Goal: Information Seeking & Learning: Check status

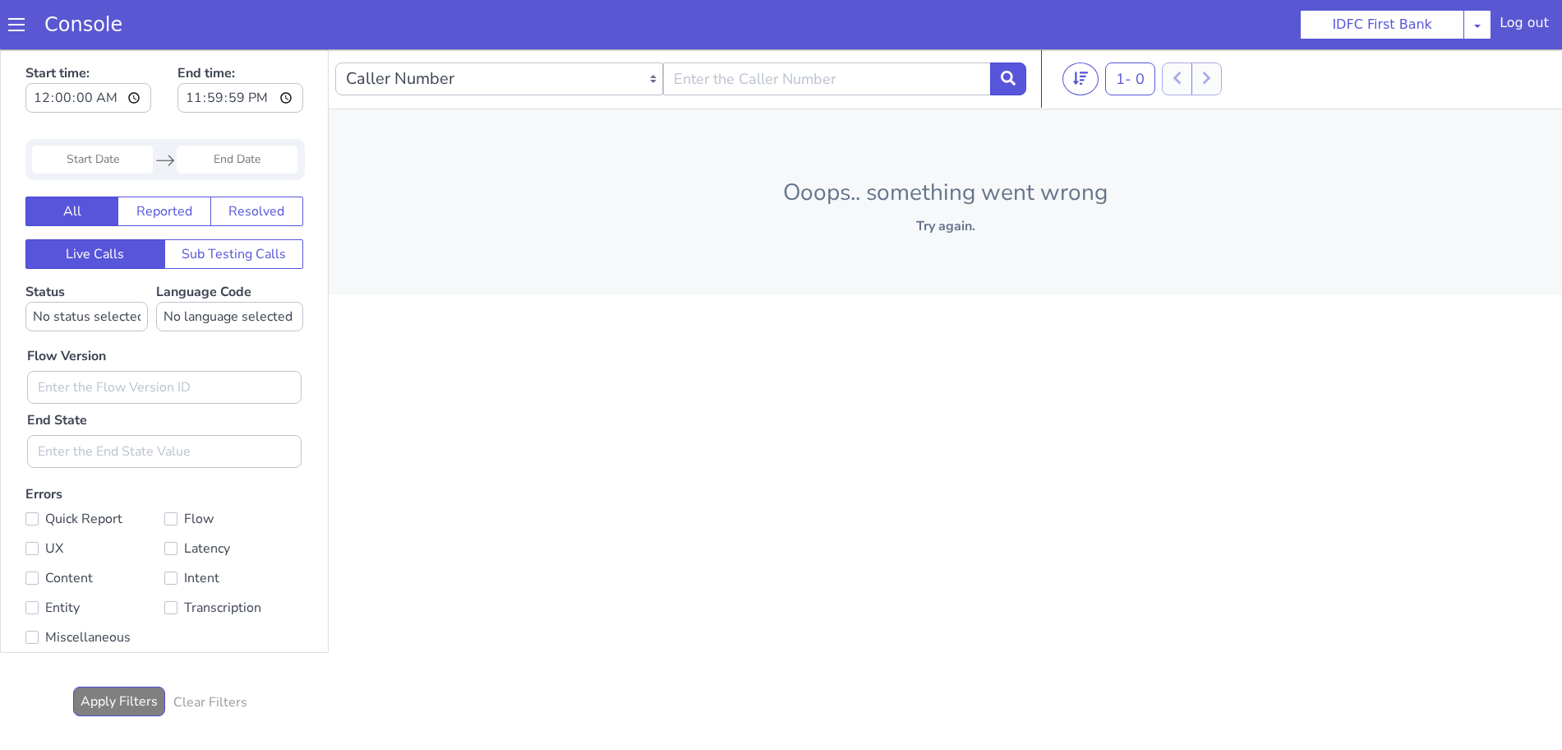
click at [10, 29] on span at bounding box center [16, 24] width 16 height 16
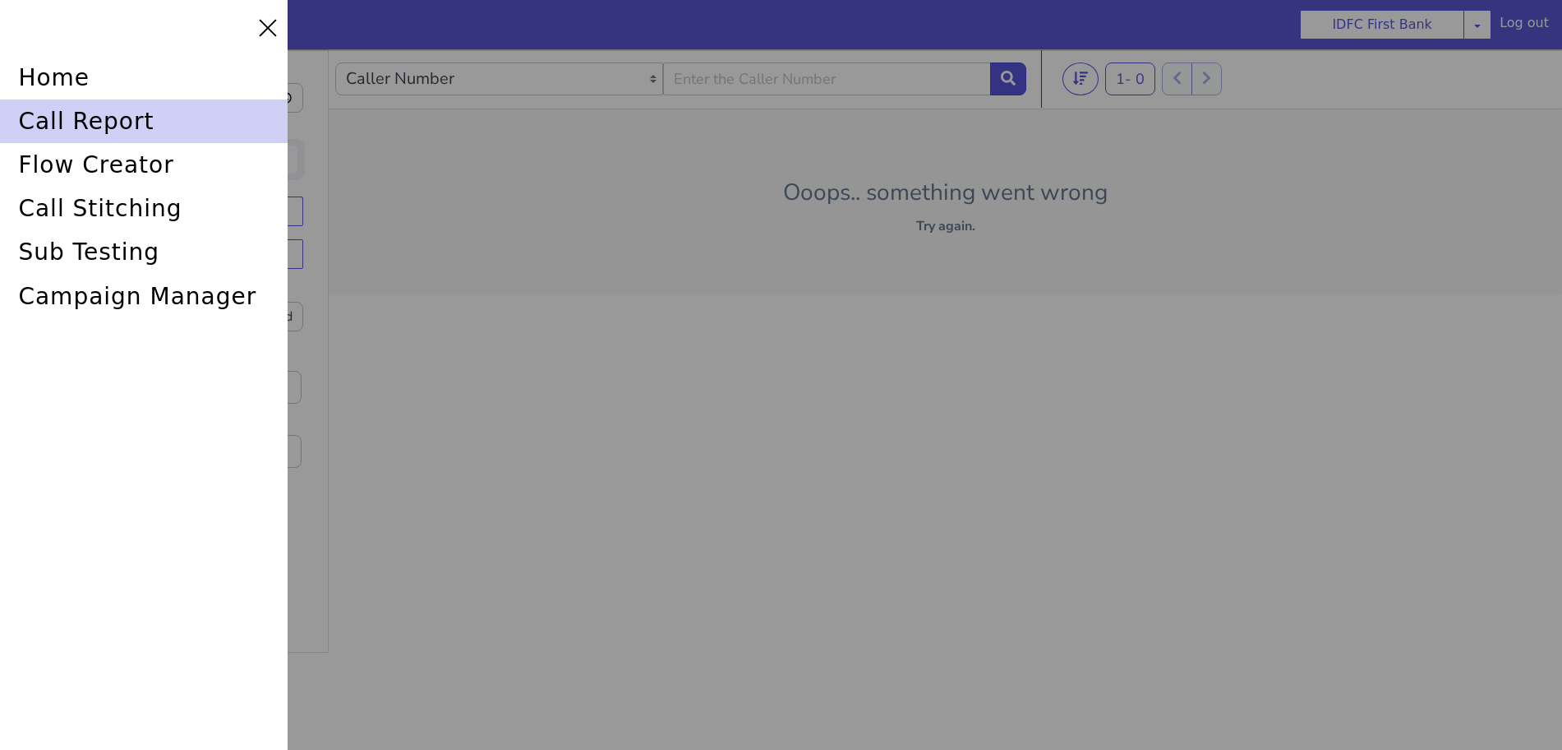
click at [48, 112] on div "call report" at bounding box center [144, 121] width 288 height 44
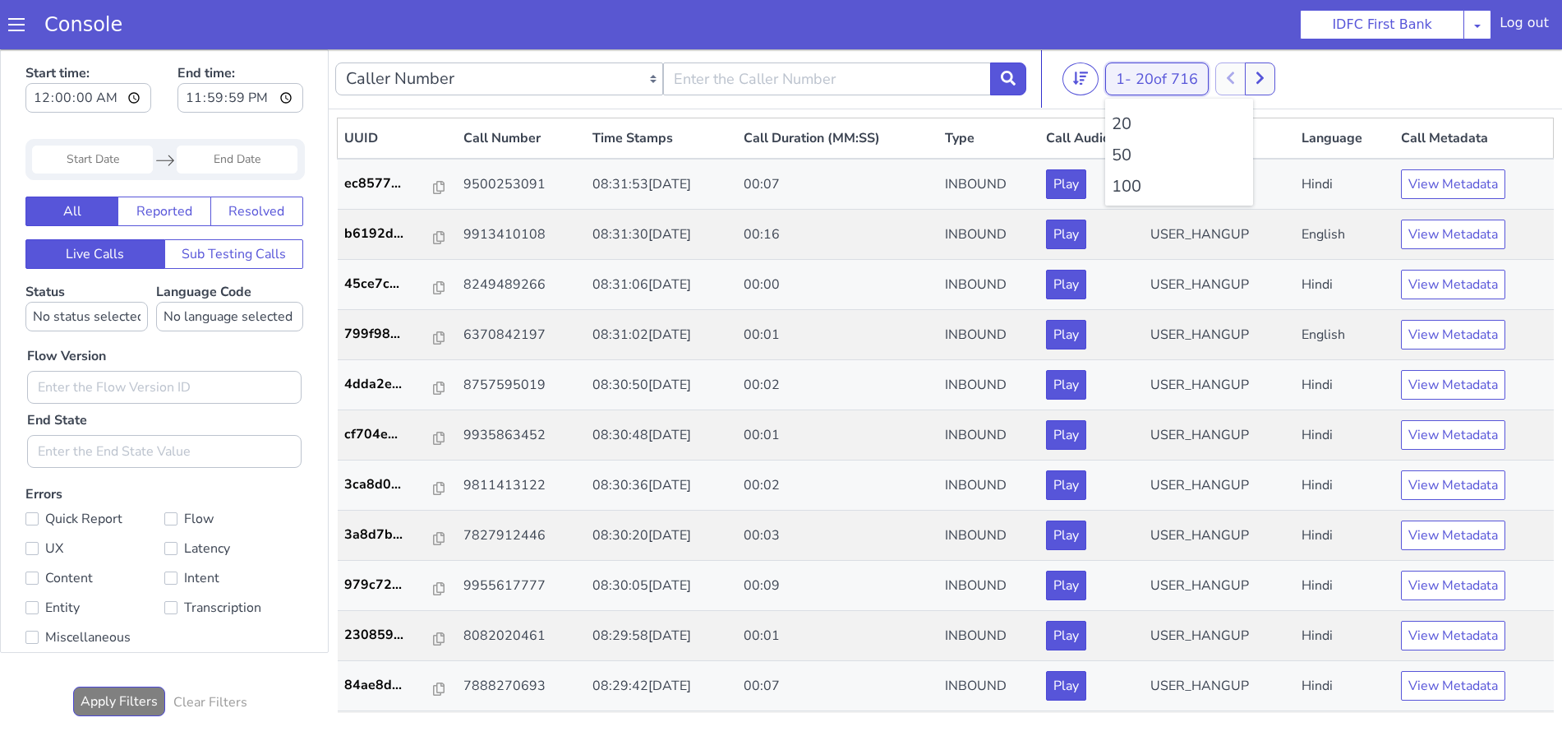
click at [1155, 77] on span "20 of 716" at bounding box center [1167, 79] width 62 height 20
click at [1132, 188] on li "100" at bounding box center [1179, 186] width 135 height 25
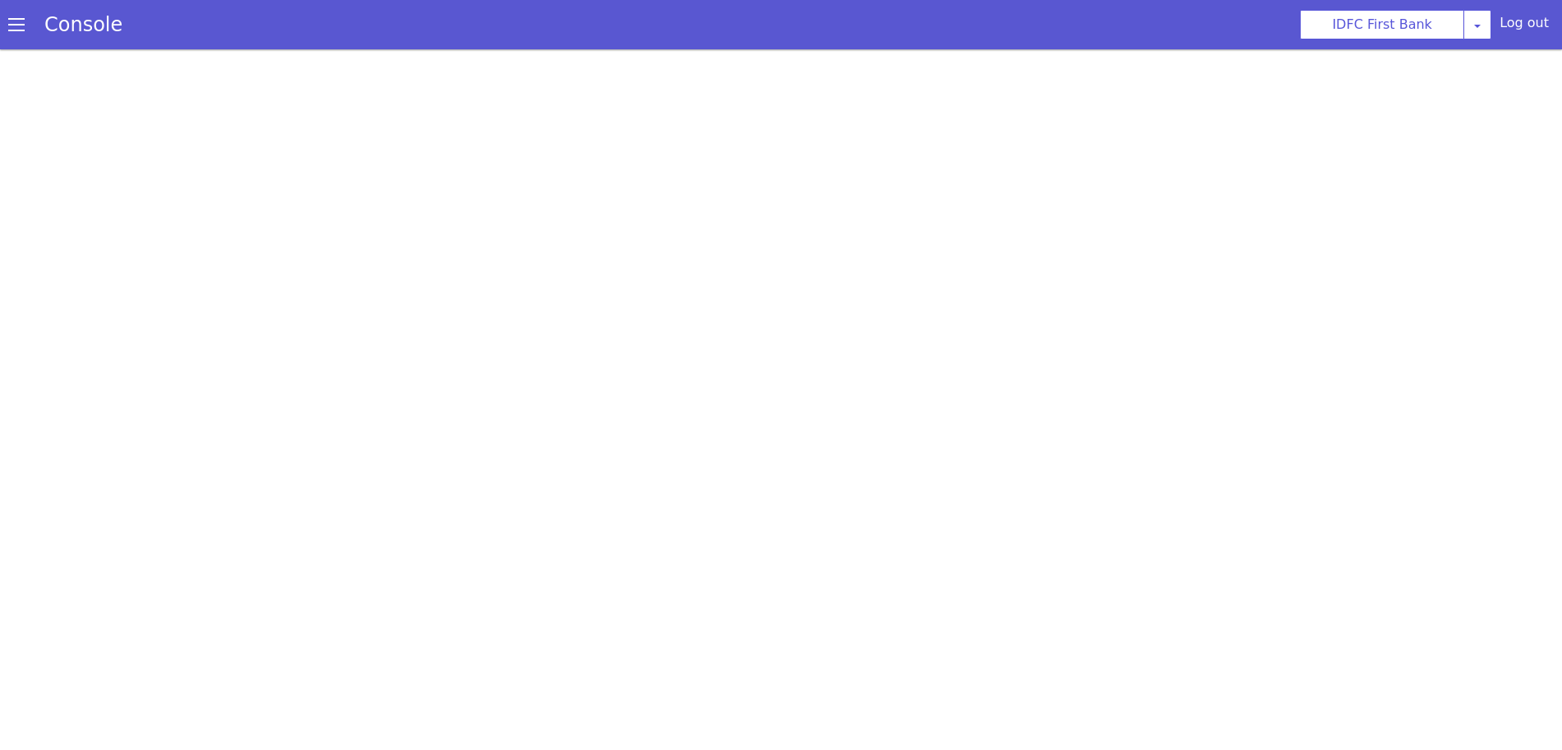
click at [14, 28] on span at bounding box center [16, 24] width 16 height 16
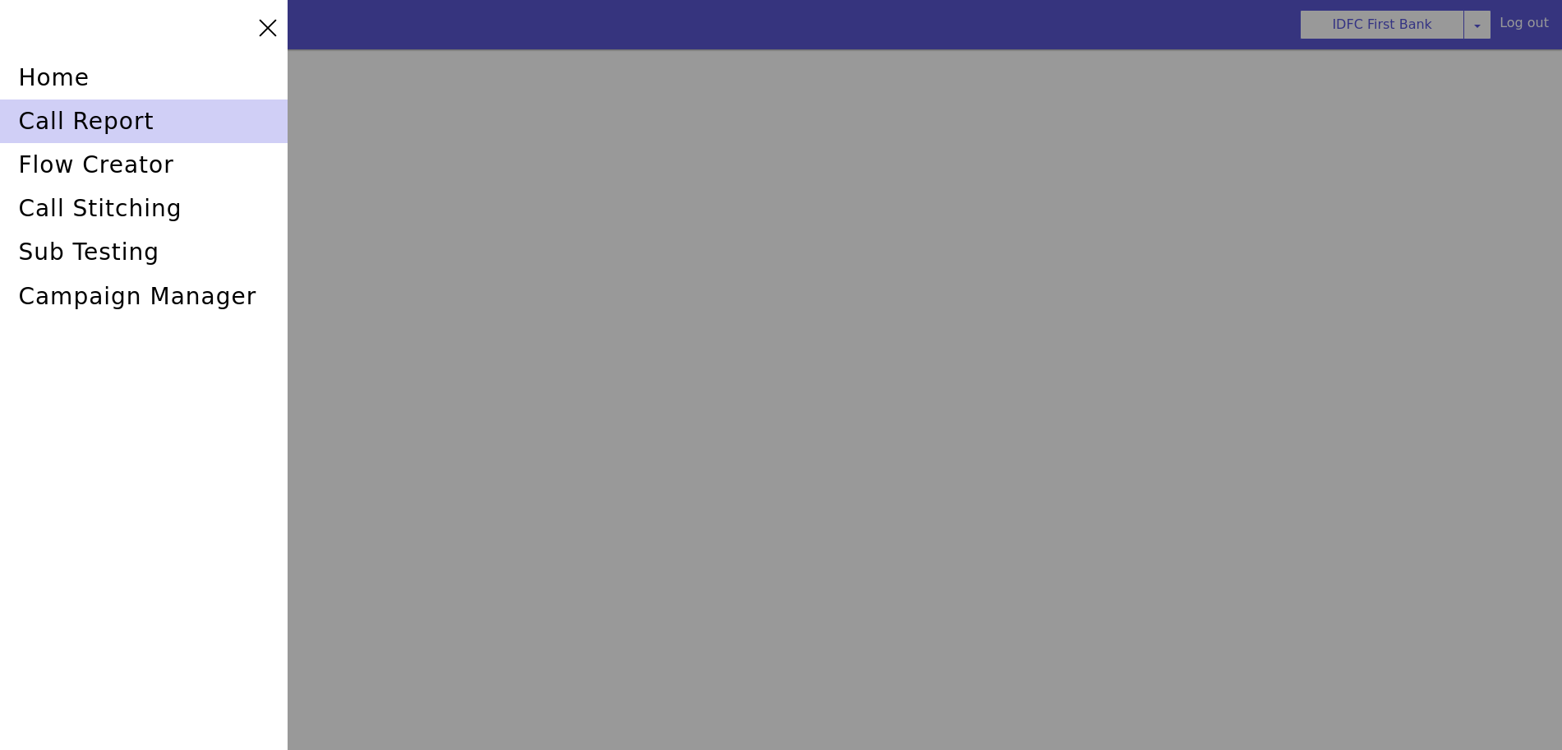
click at [44, 119] on div "call report" at bounding box center [144, 121] width 288 height 44
click at [101, 119] on div "call report" at bounding box center [144, 121] width 288 height 44
click at [93, 122] on div "call report" at bounding box center [144, 121] width 288 height 44
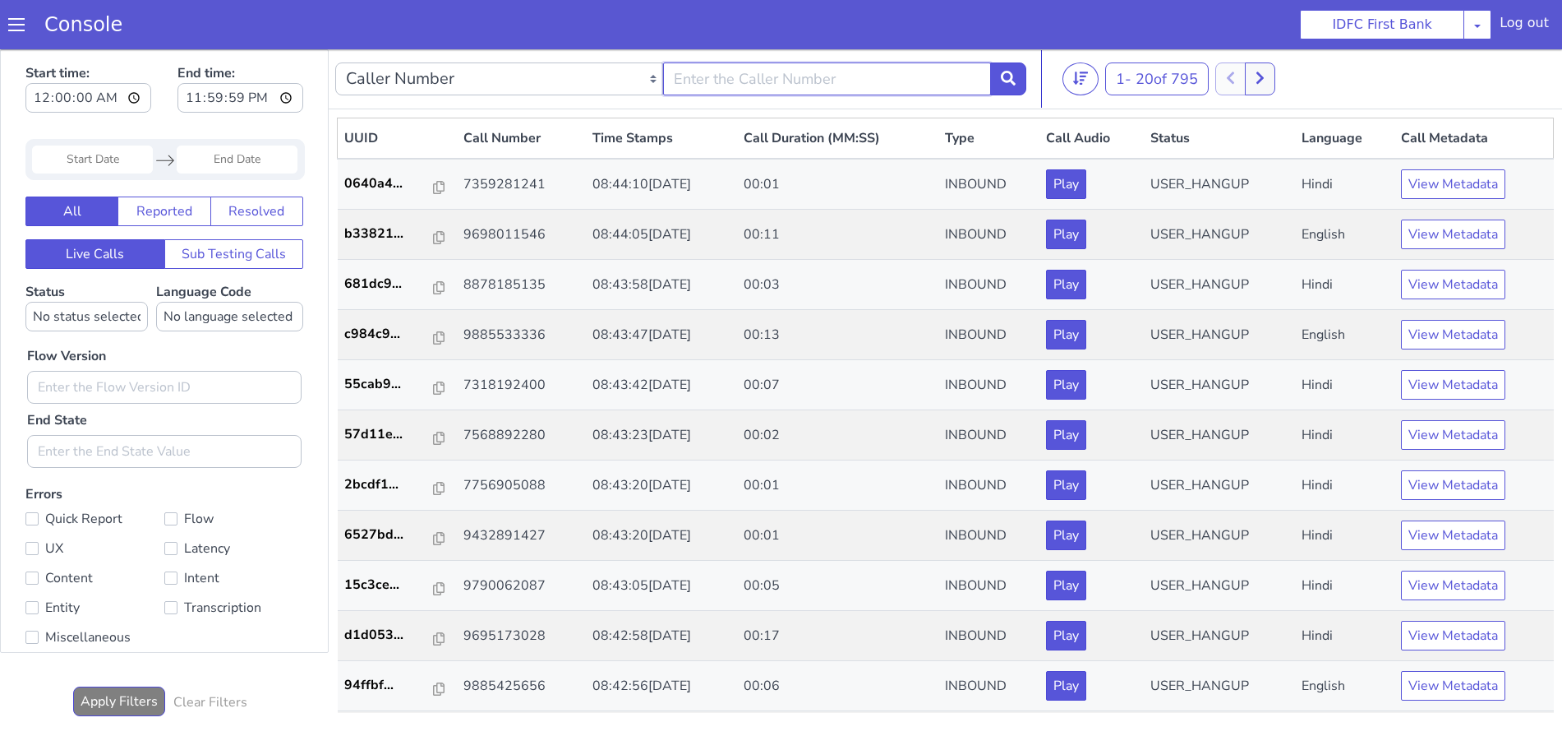
type input "6352248031"
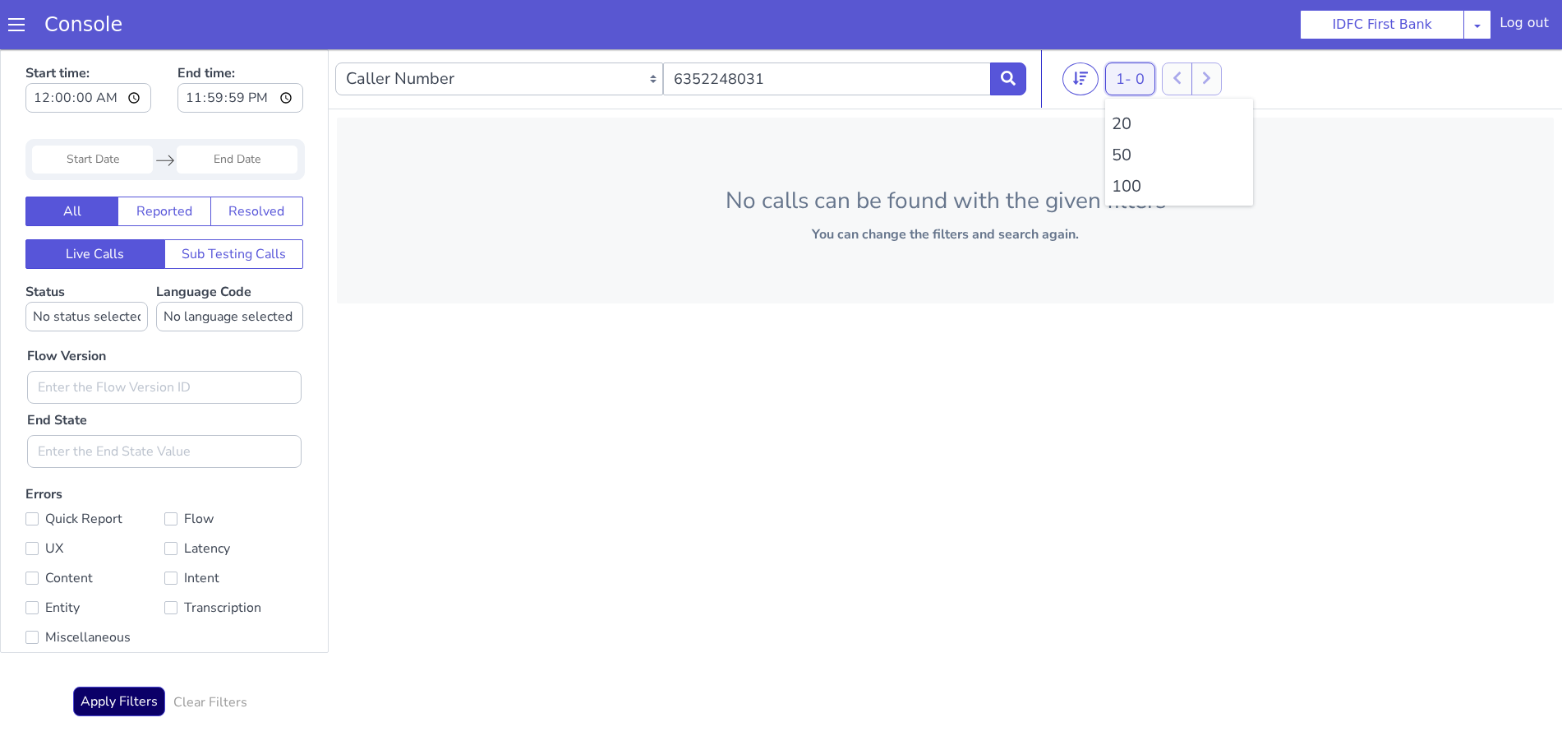
click at [1138, 156] on li "100" at bounding box center [1188, 165] width 135 height 25
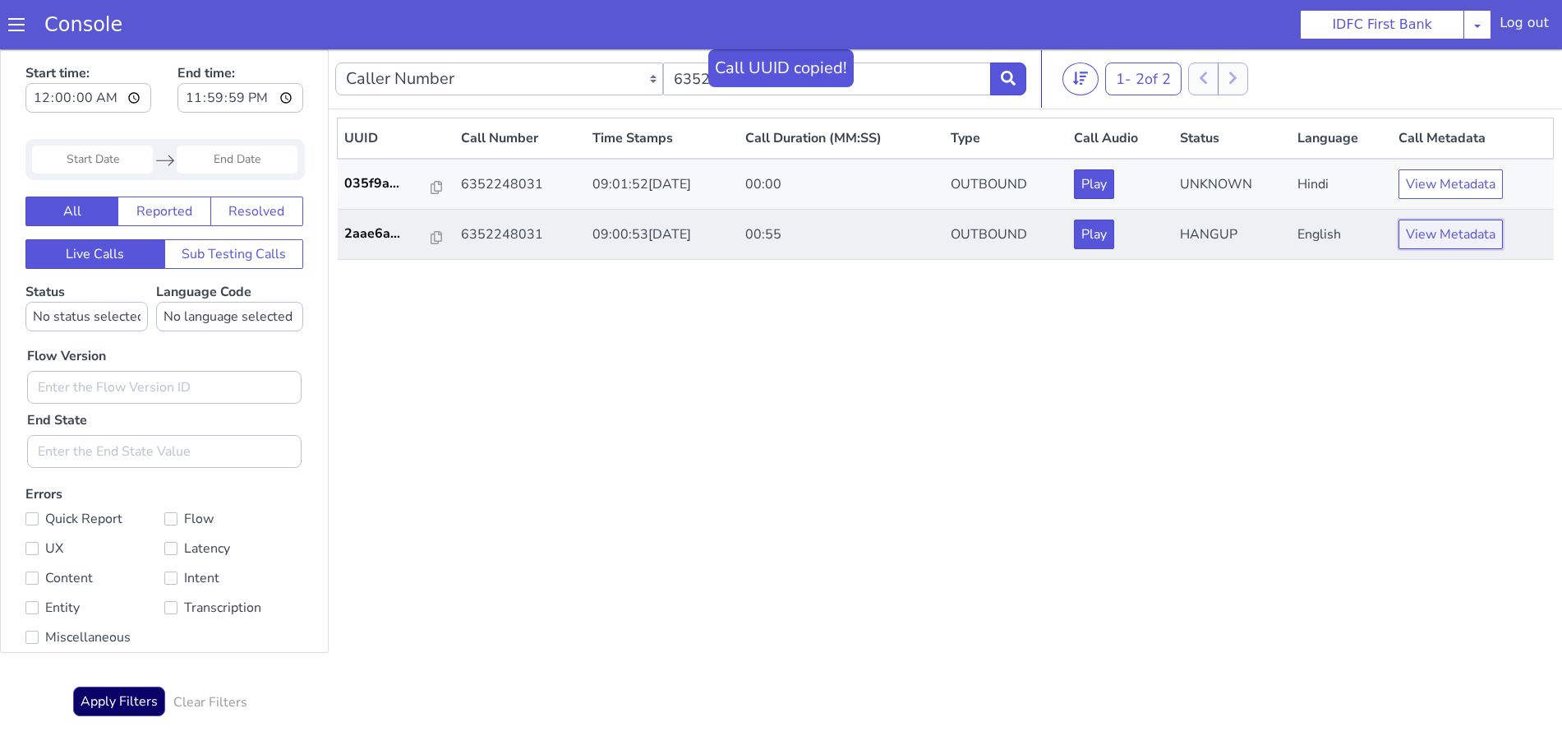
click at [1454, 217] on button "View Metadata" at bounding box center [1460, 213] width 104 height 30
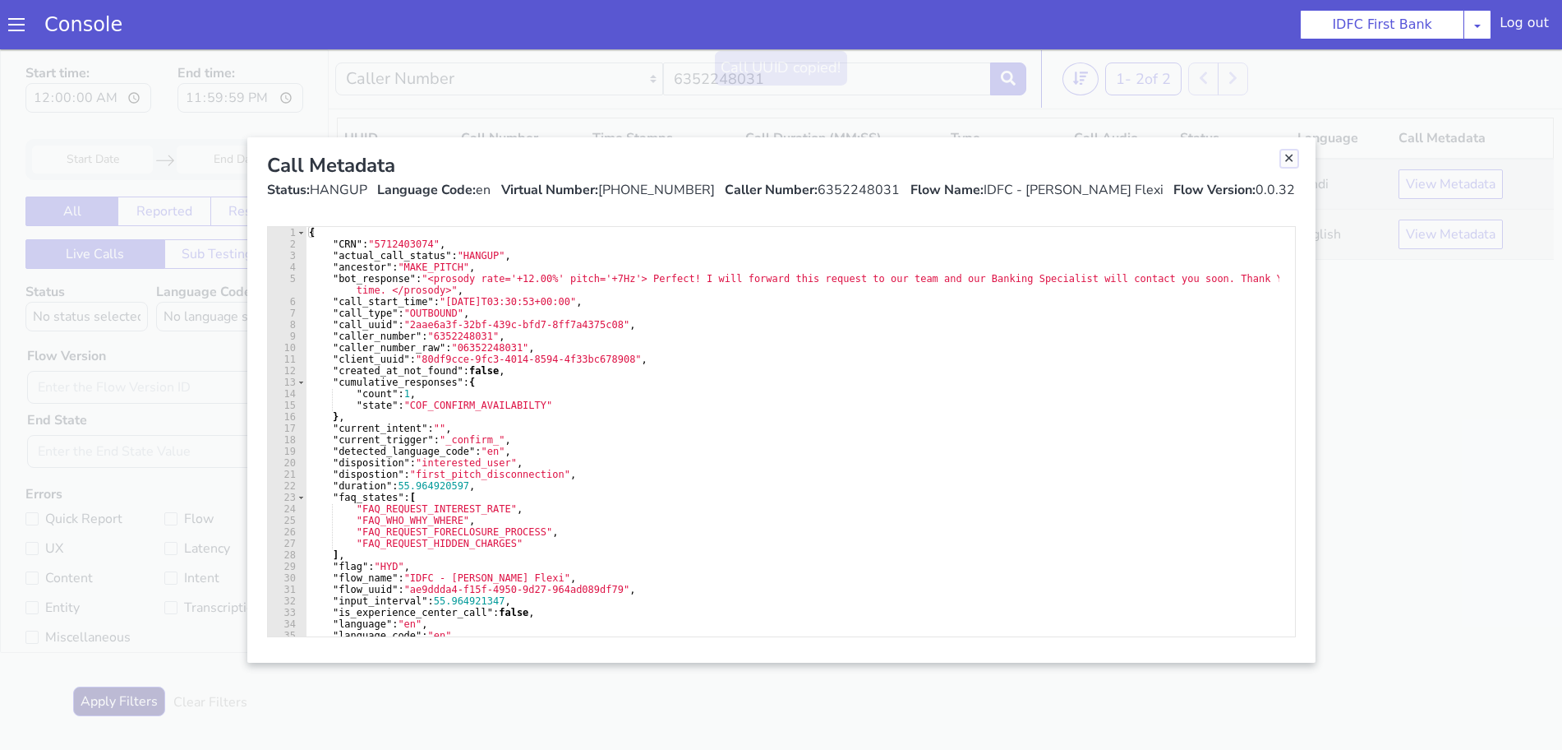
drag, startPoint x: 2360, startPoint y: -312, endPoint x: 2375, endPoint y: -297, distance: 21.5
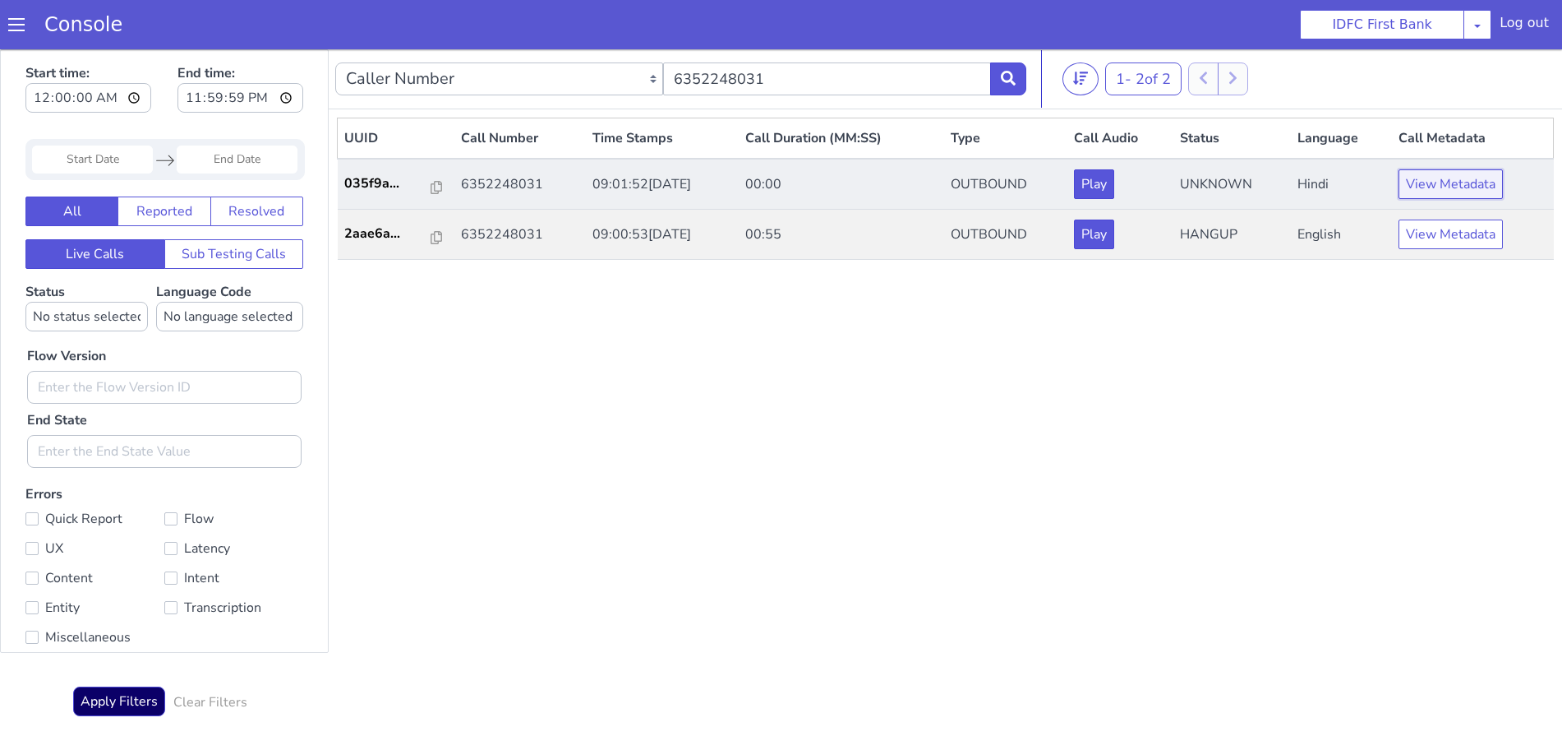
click at [1462, 155] on button "View Metadata" at bounding box center [1460, 162] width 104 height 30
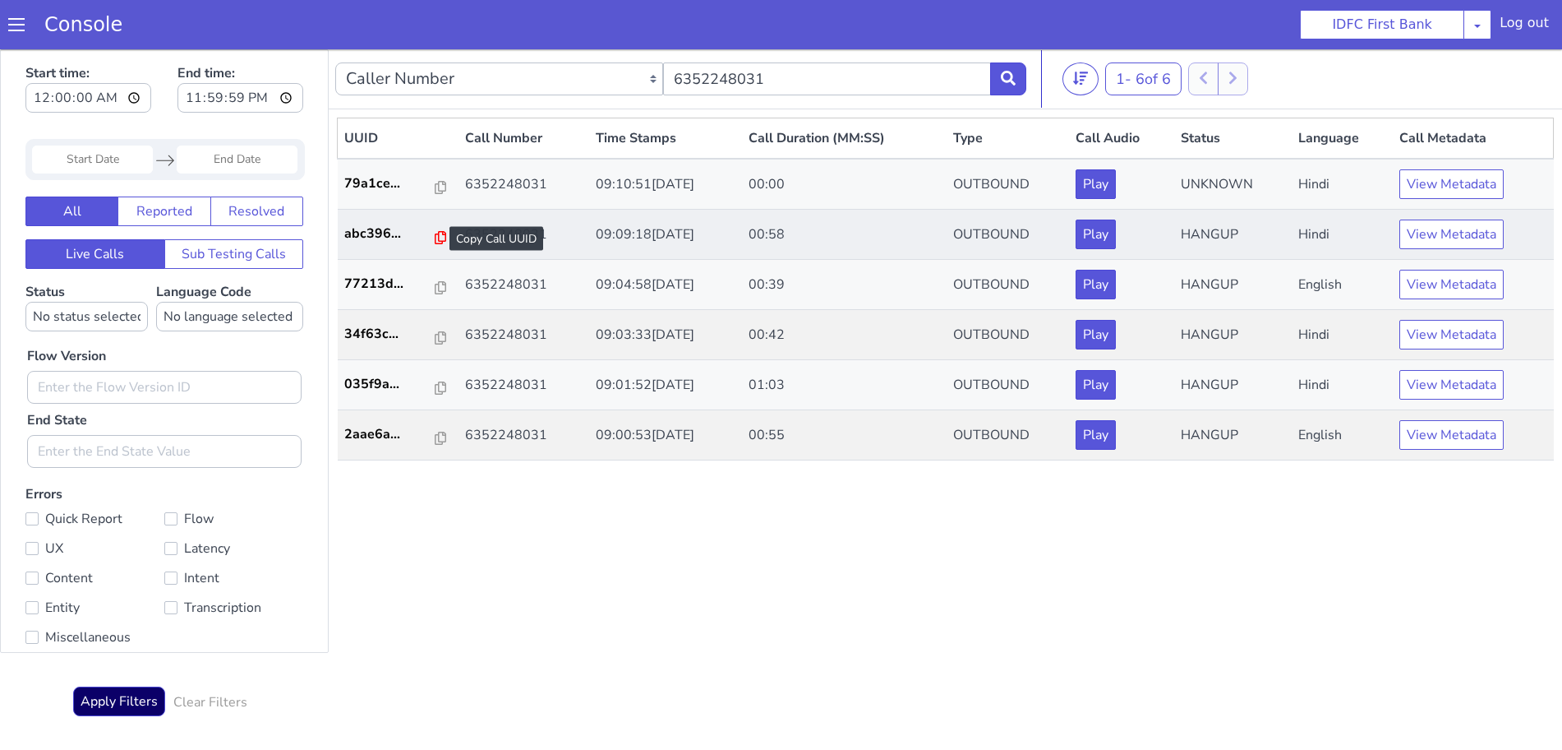
click at [545, 48] on icon at bounding box center [551, 46] width 12 height 13
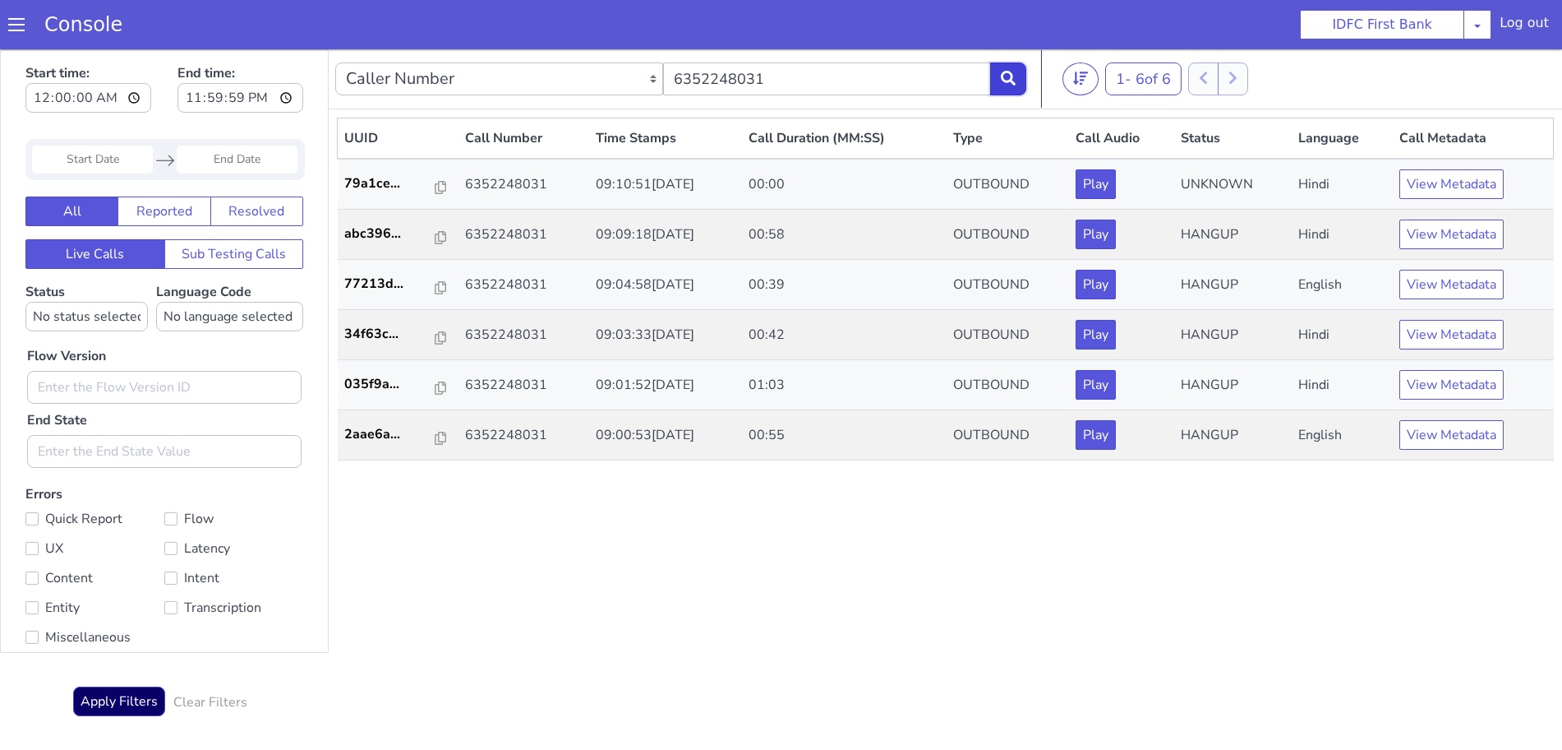
click at [1035, 56] on button at bounding box center [1017, 57] width 36 height 33
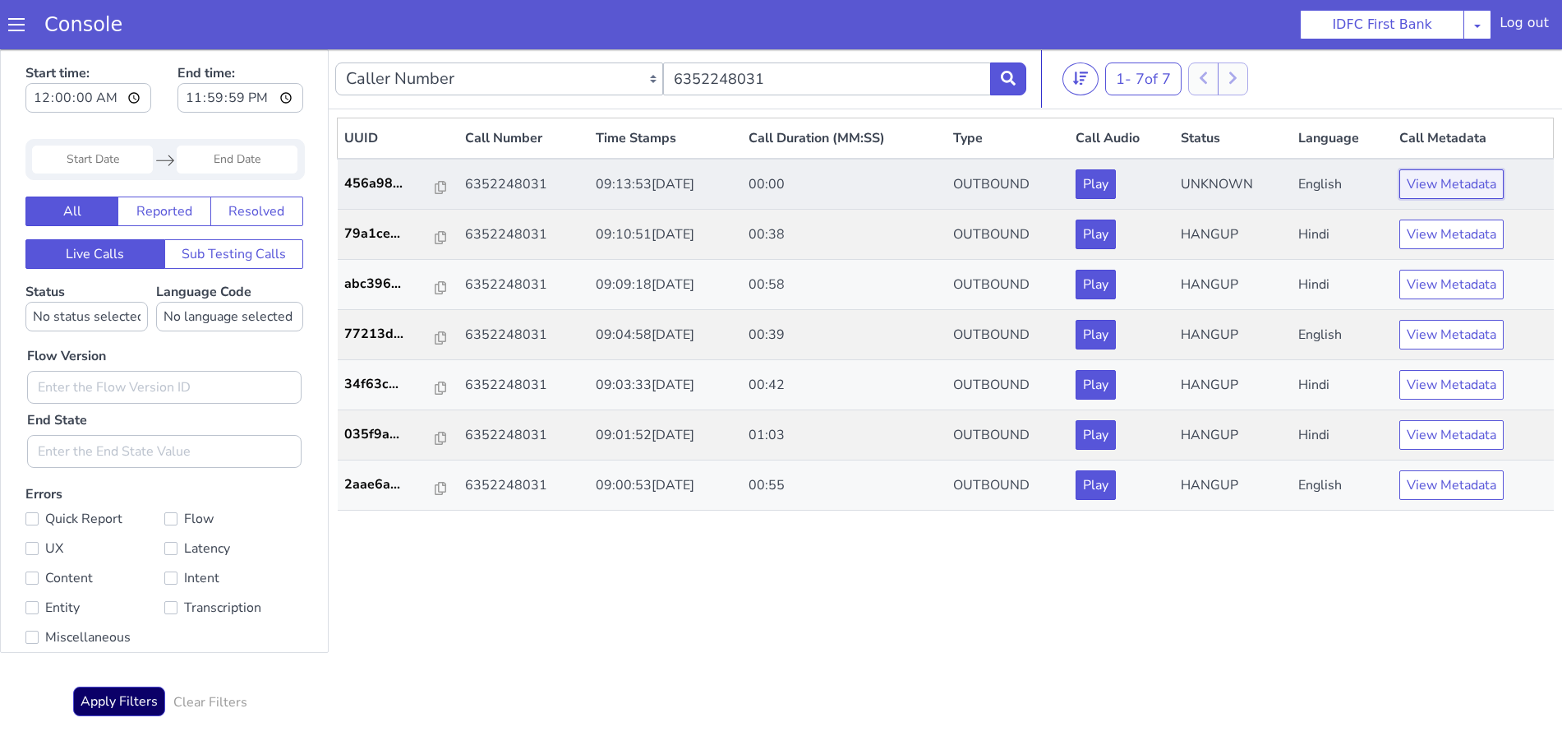
click at [1427, 160] on button "View Metadata" at bounding box center [1461, 163] width 104 height 30
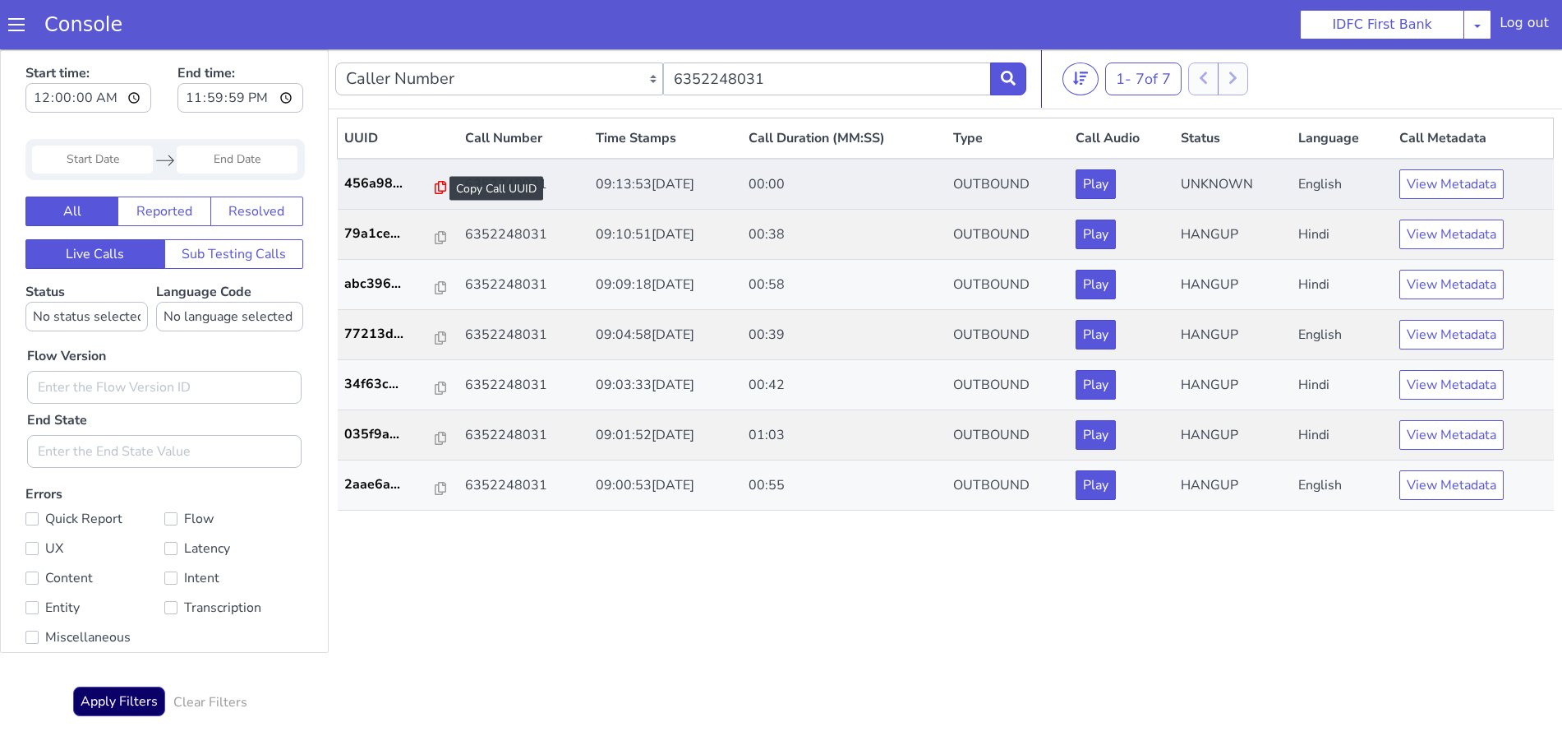
click at [515, 39] on icon at bounding box center [521, 38] width 12 height 13
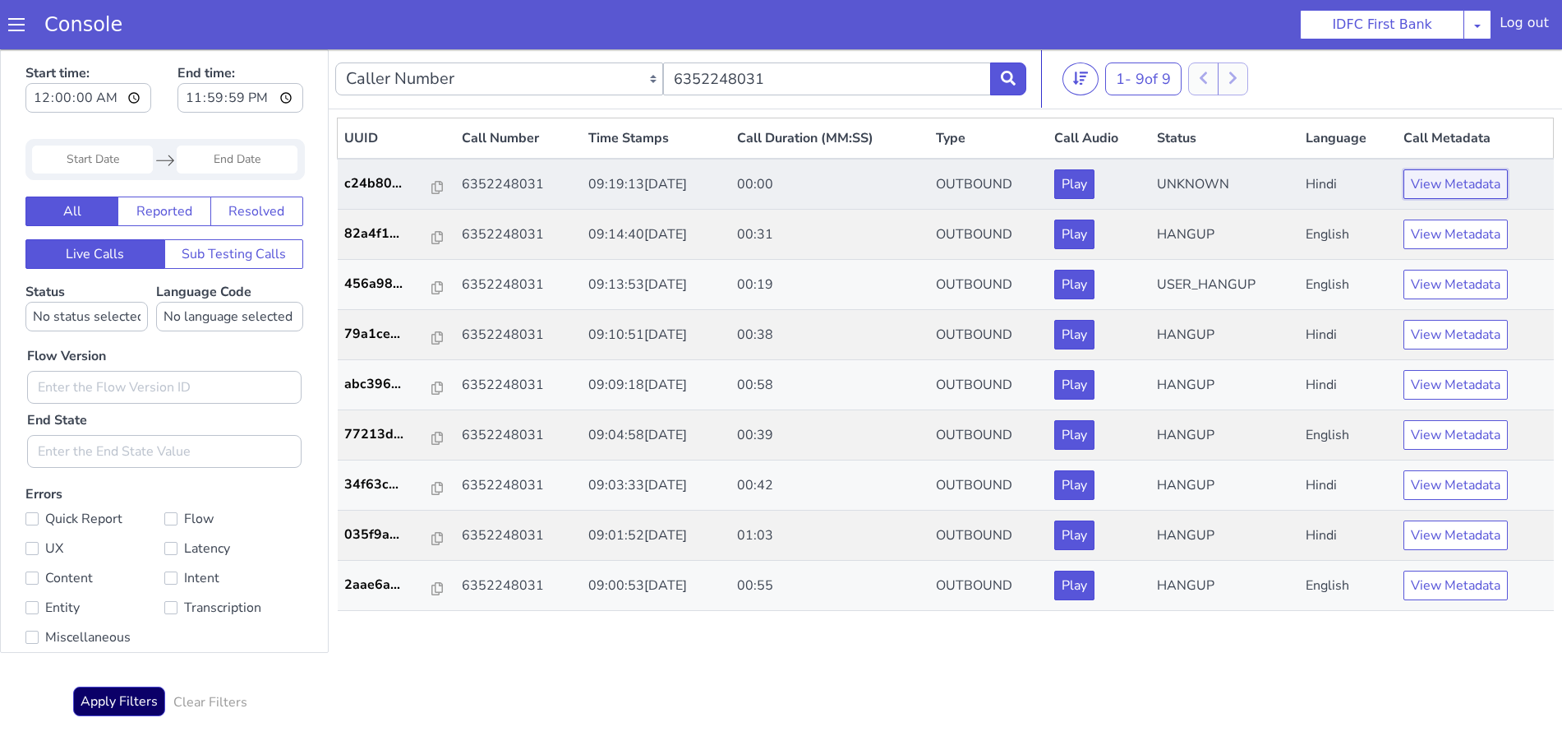
click at [1470, 167] on button "View Metadata" at bounding box center [1465, 163] width 104 height 30
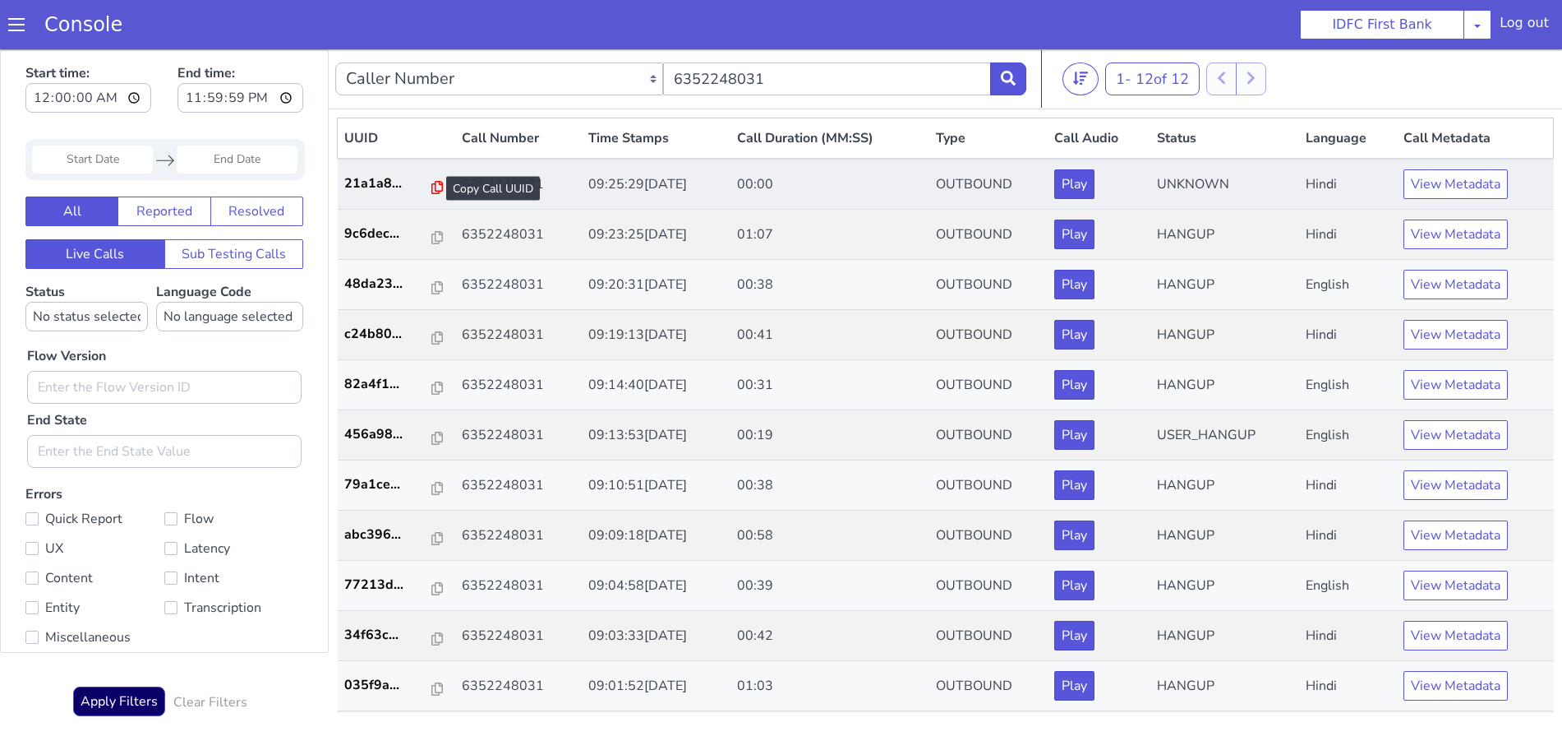
click at [432, 185] on icon at bounding box center [438, 187] width 12 height 13
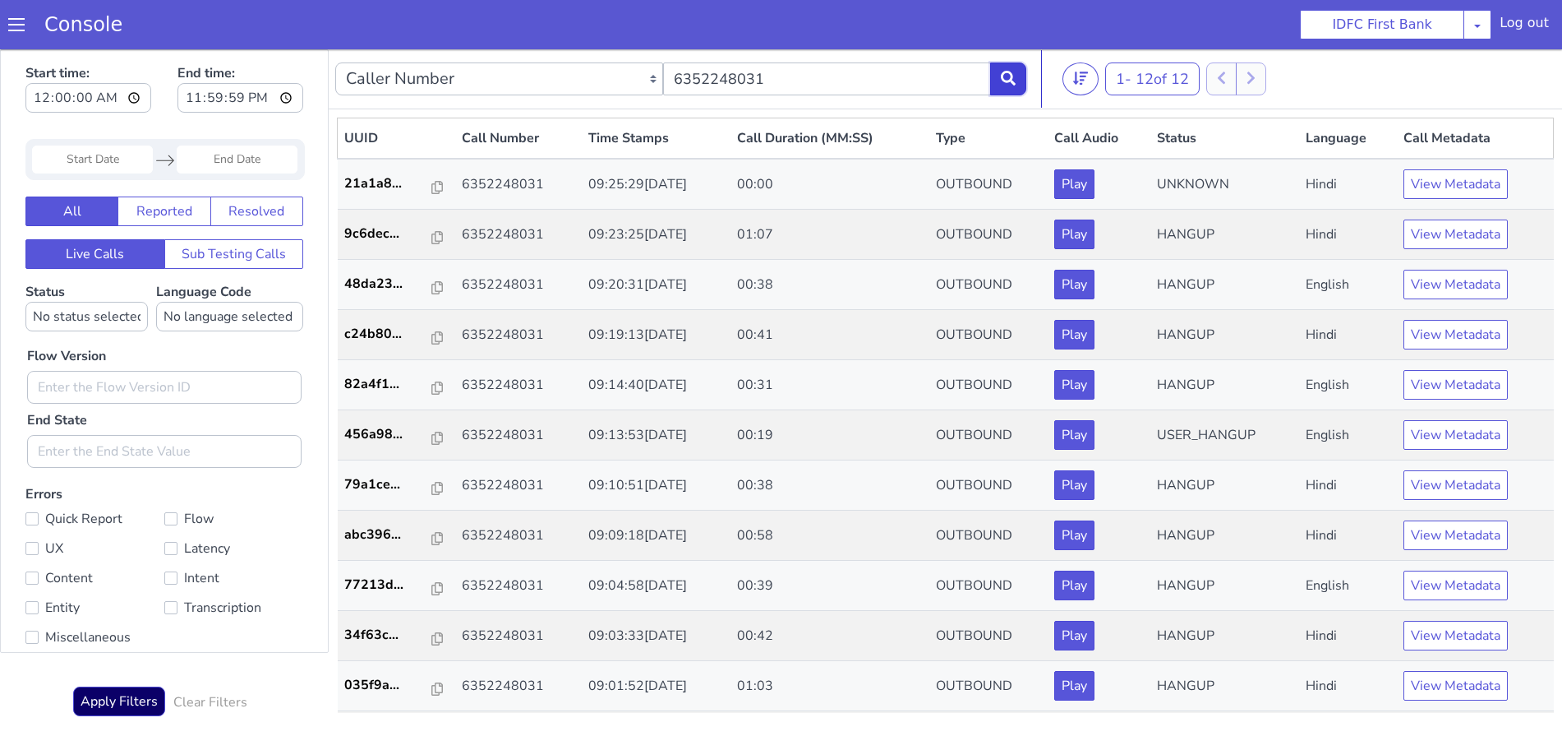
click at [1056, 7] on button at bounding box center [1045, 2] width 36 height 33
click at [1432, 214] on button "View Metadata" at bounding box center [1465, 212] width 104 height 30
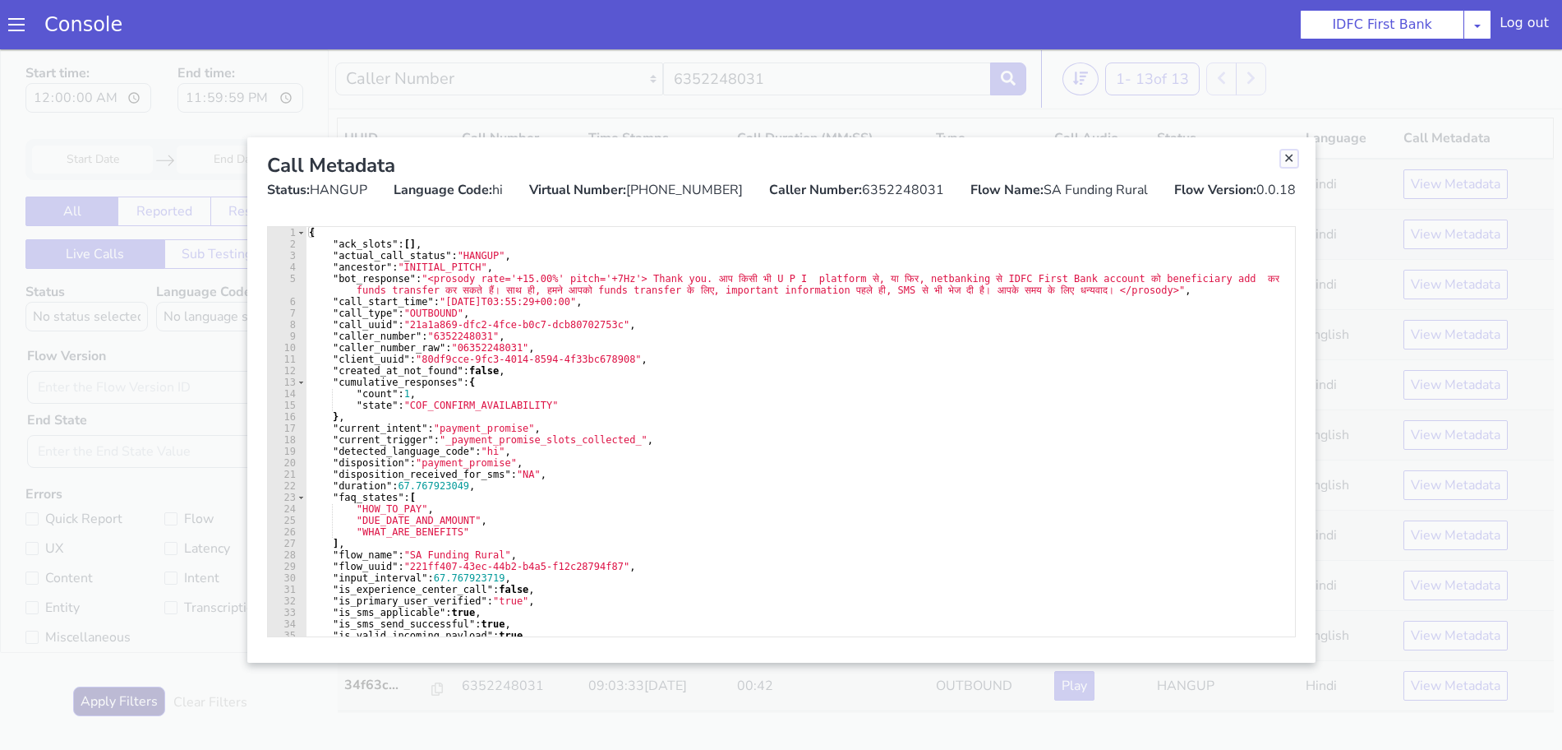
drag, startPoint x: 2857, startPoint y: 163, endPoint x: 2977, endPoint y: 219, distance: 132.4
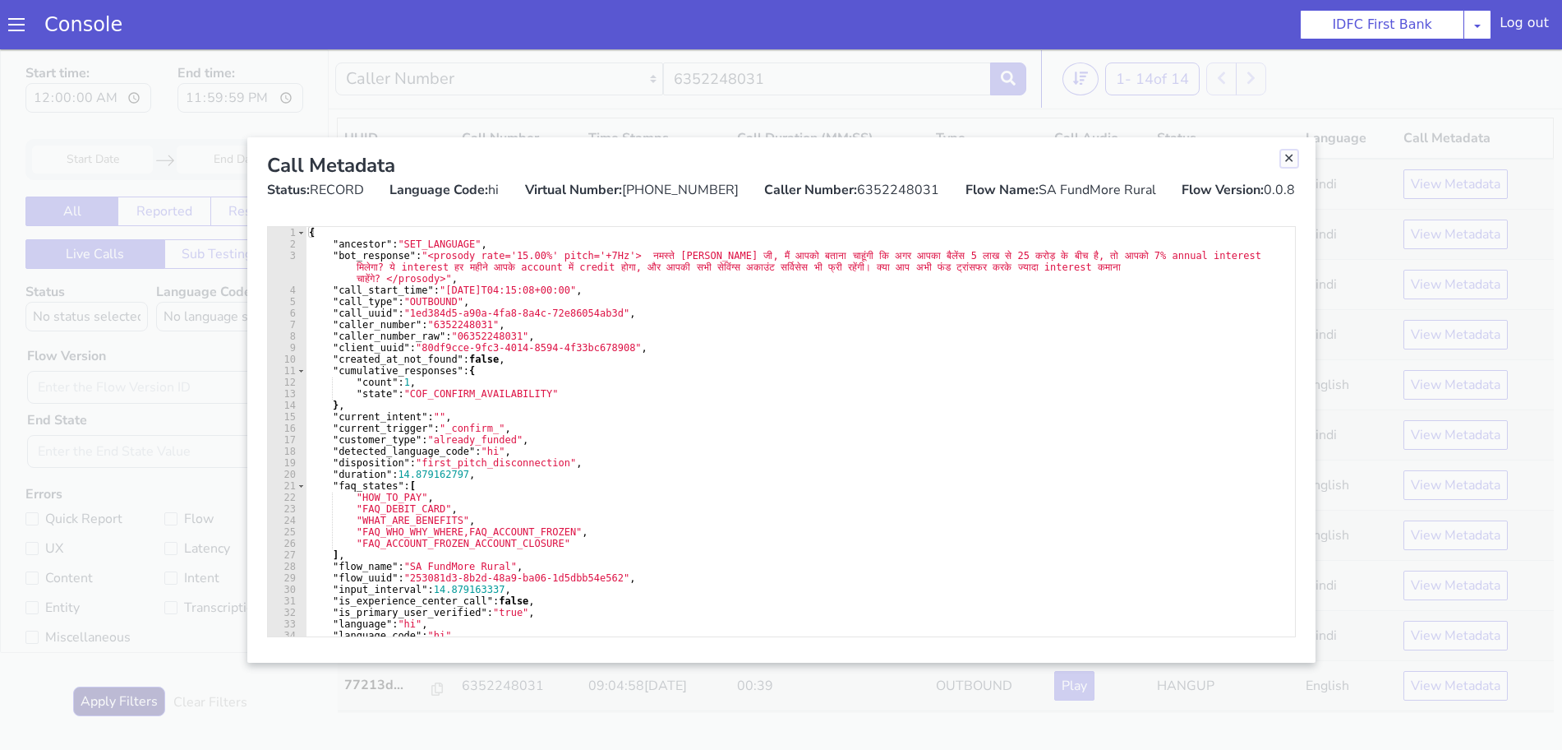
click at [1296, 133] on link "Close" at bounding box center [1298, 136] width 16 height 16
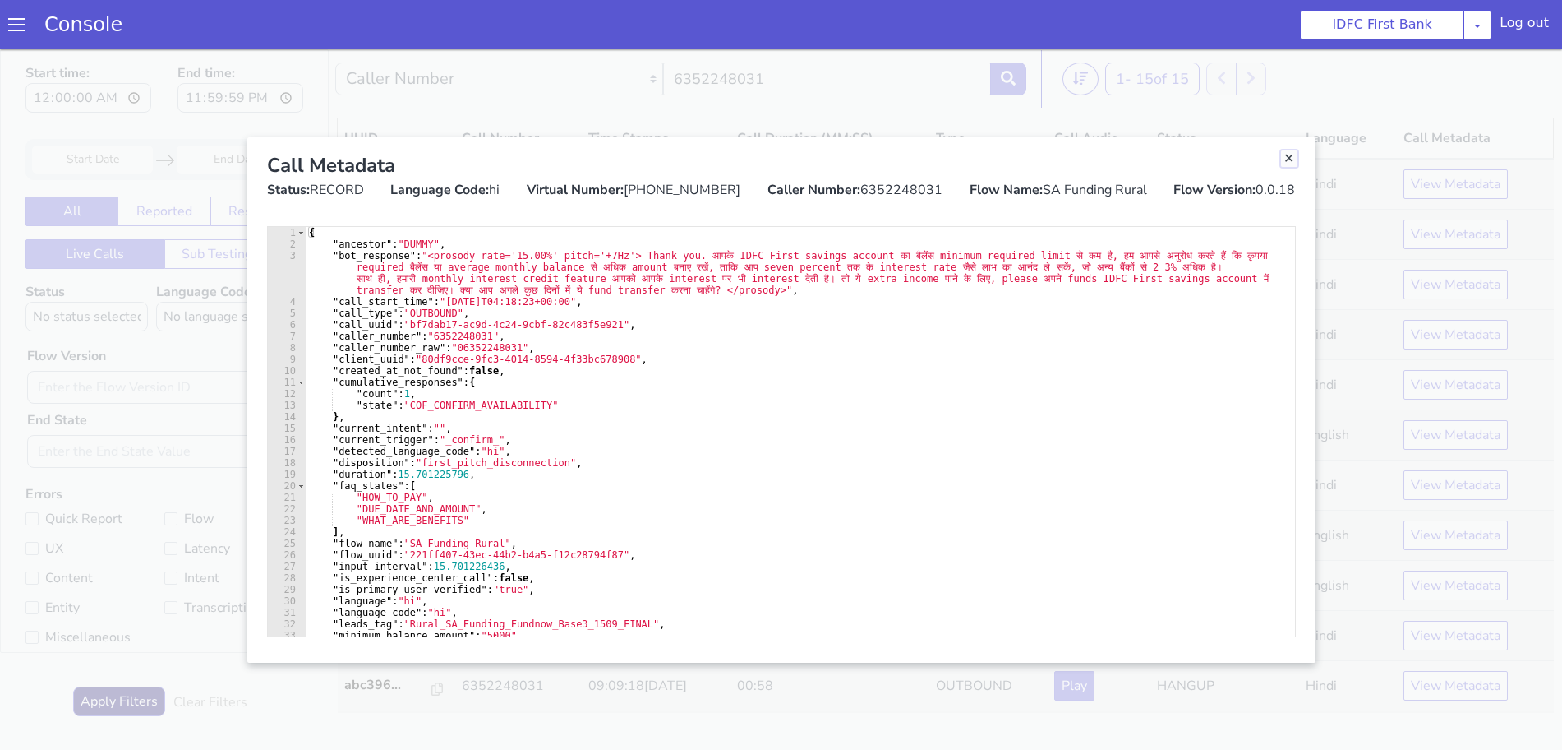
click at [1296, 141] on link "Close" at bounding box center [1298, 137] width 16 height 16
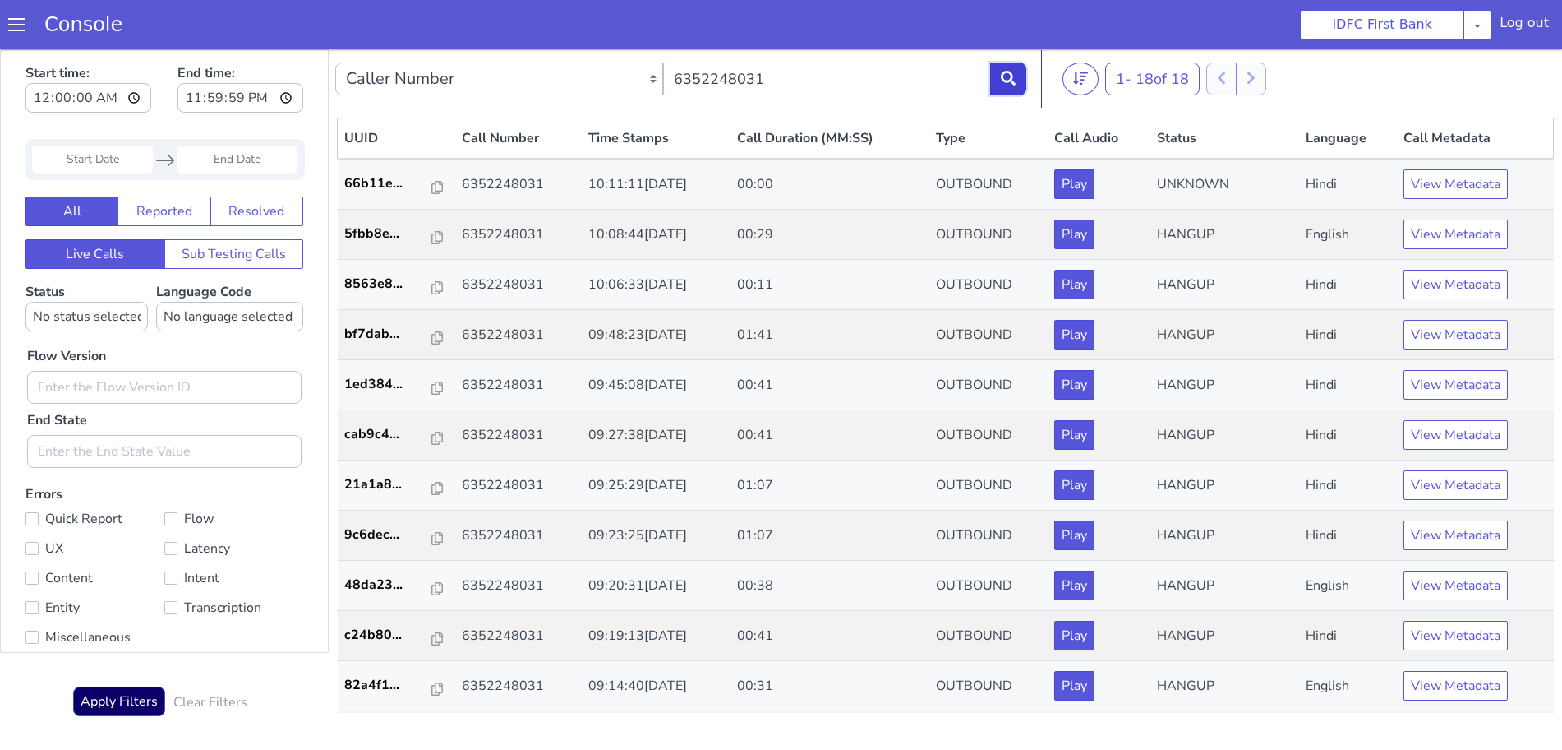
click at [1018, 50] on icon at bounding box center [1017, 55] width 15 height 15
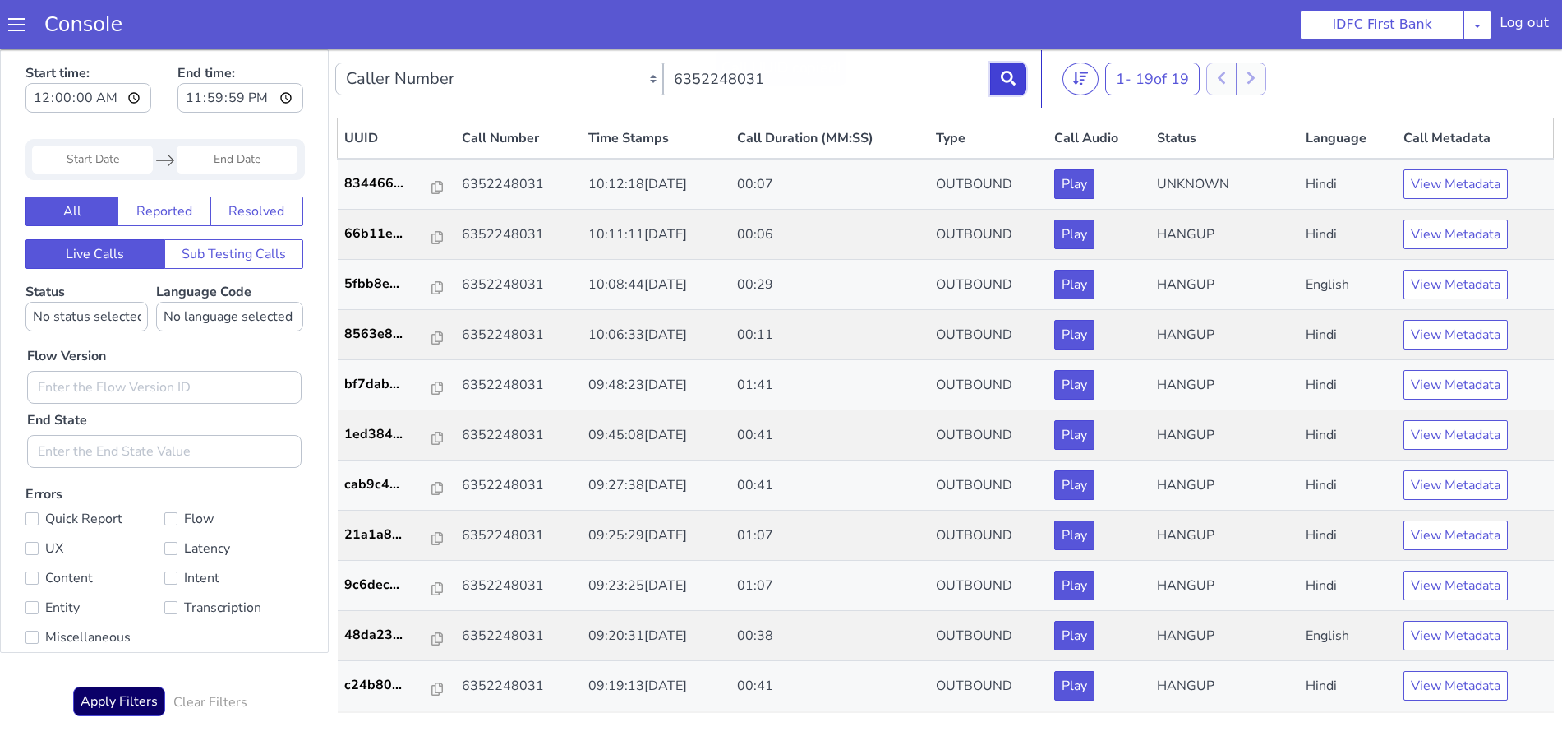
click at [1027, 58] on button at bounding box center [1017, 57] width 36 height 33
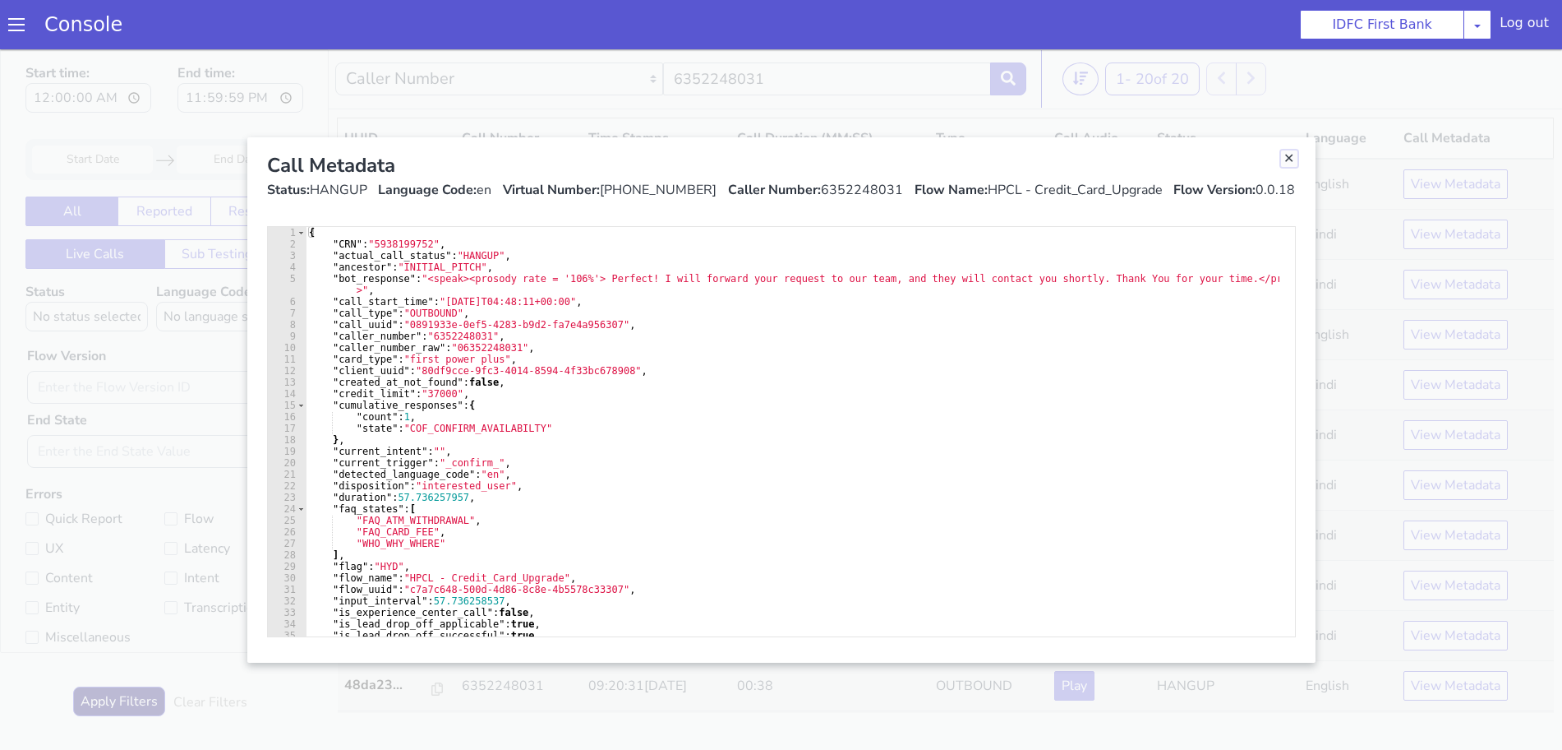
click at [1302, 135] on link "Close" at bounding box center [1298, 136] width 16 height 16
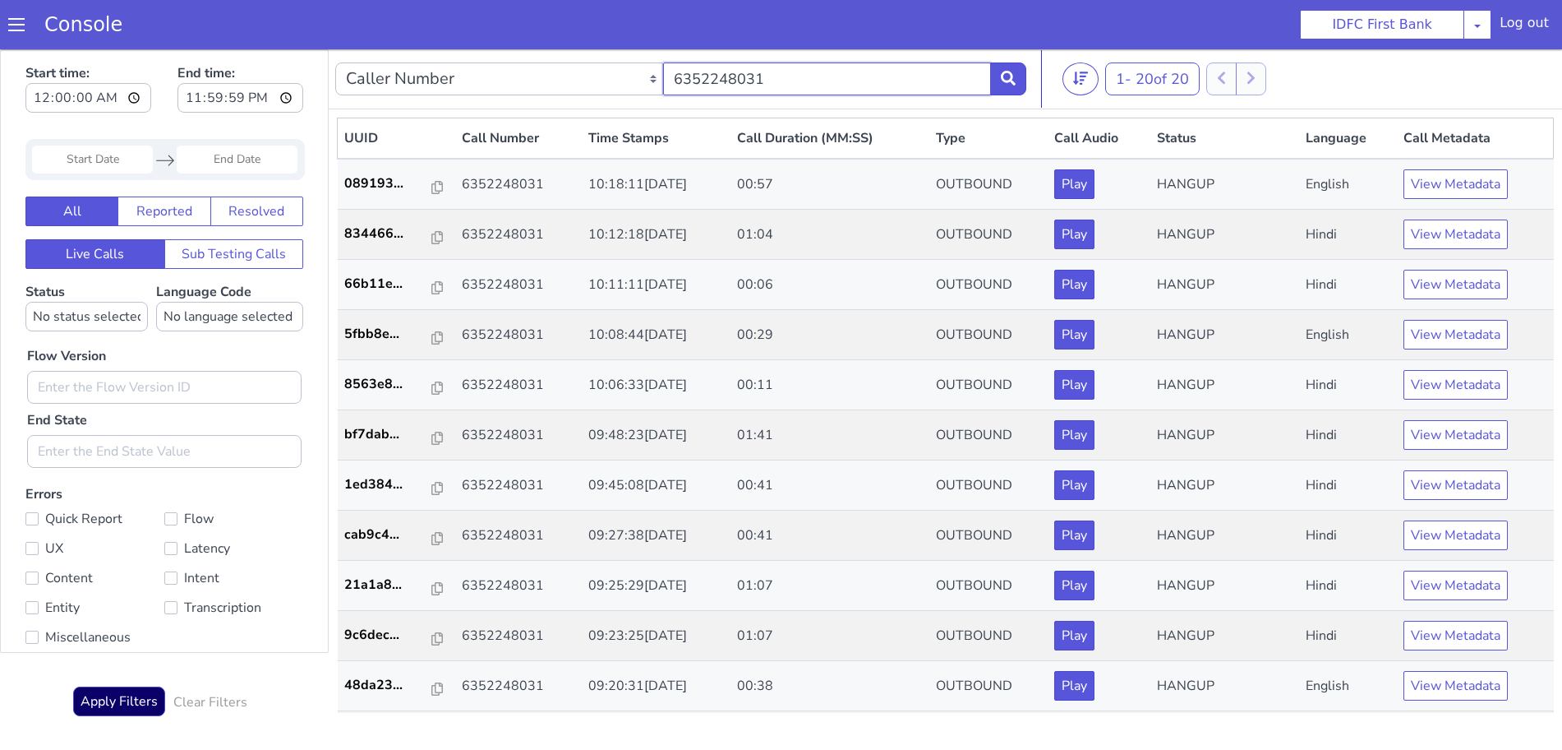
click at [1014, 0] on input "6352248031" at bounding box center [863, 1] width 328 height 33
click at [1015, 28] on button at bounding box center [1029, 31] width 36 height 33
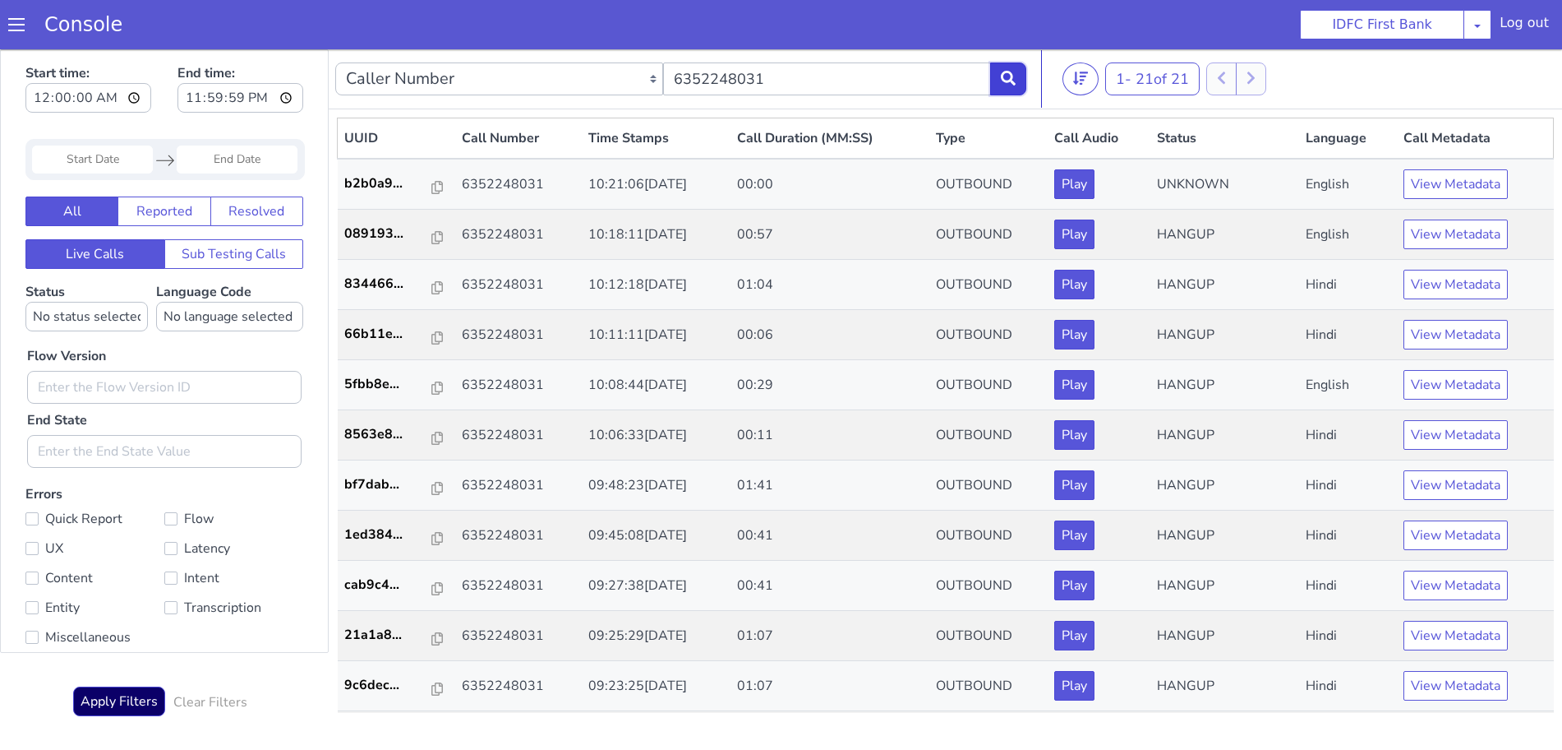
click at [1054, 0] on button at bounding box center [1045, 2] width 36 height 33
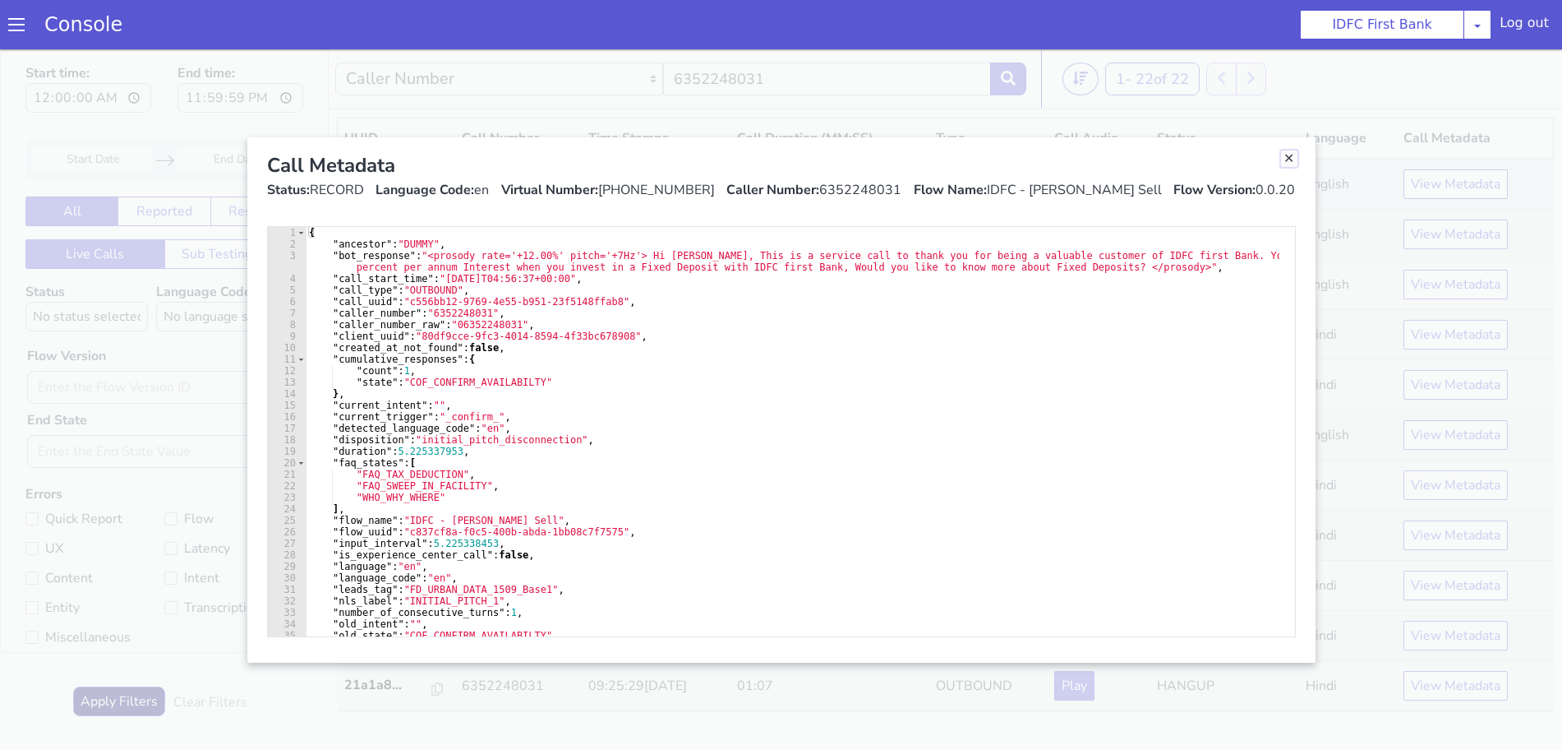
drag, startPoint x: 2853, startPoint y: 163, endPoint x: 2855, endPoint y: 192, distance: 28.8
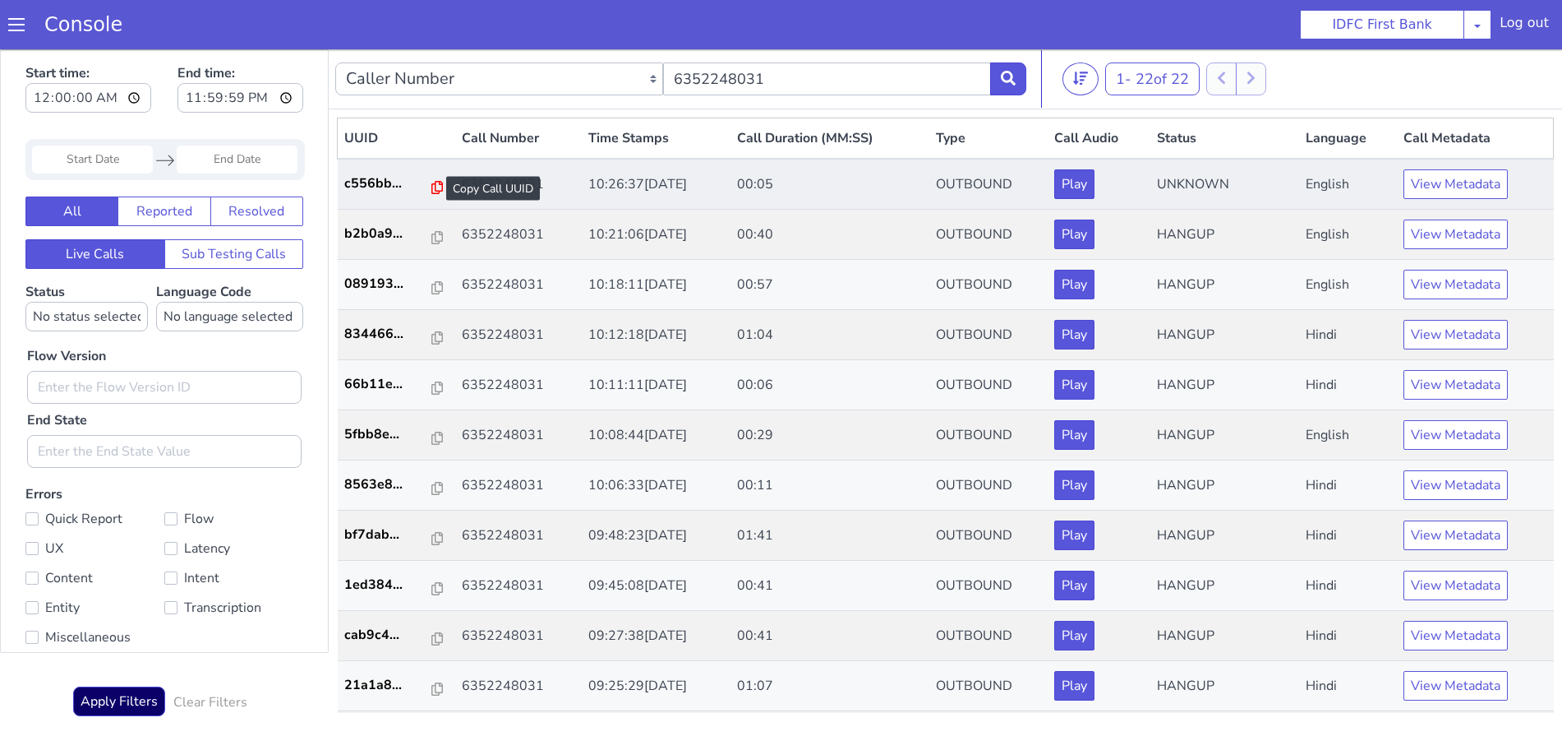
click at [453, 136] on icon at bounding box center [459, 139] width 12 height 13
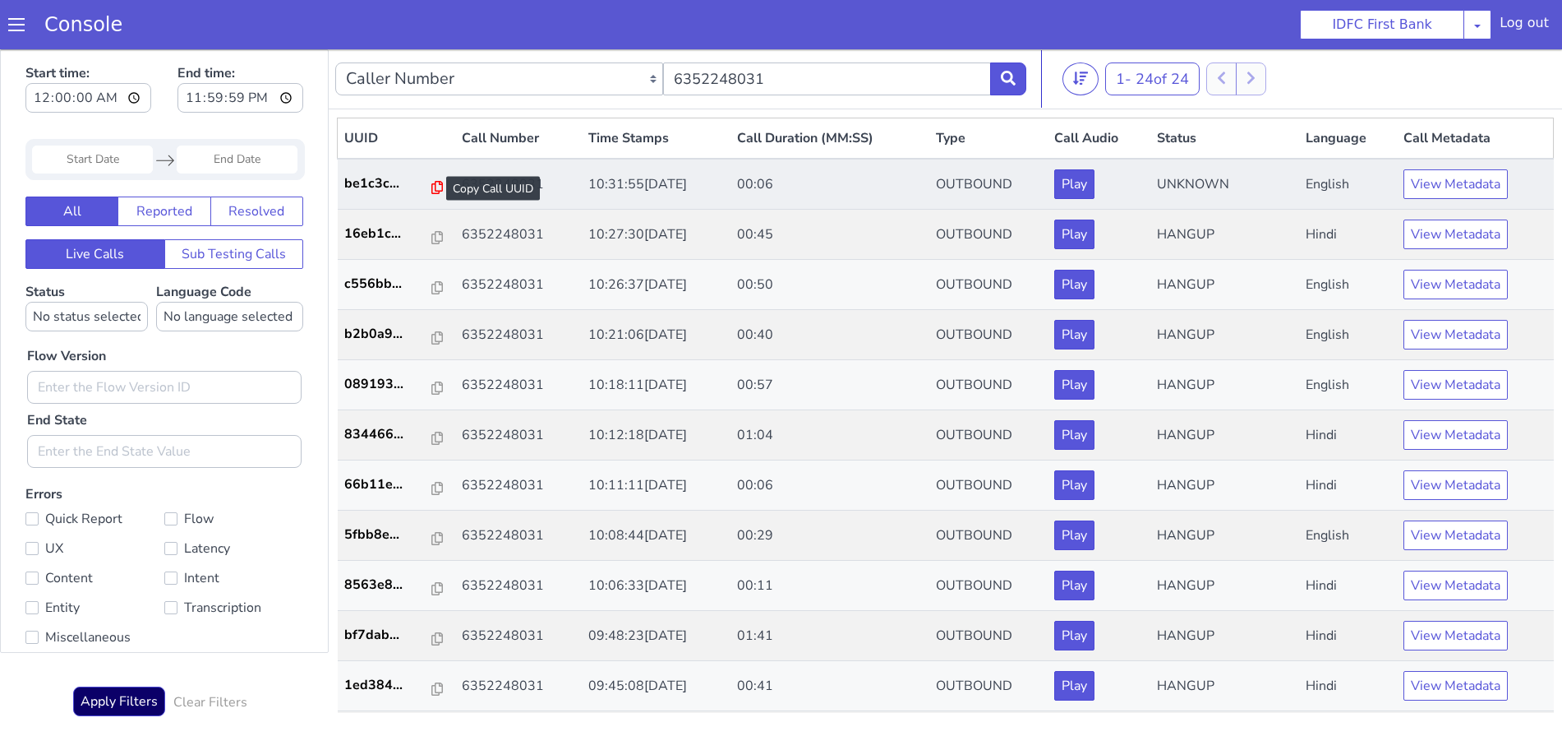
click at [441, 160] on icon at bounding box center [447, 165] width 12 height 13
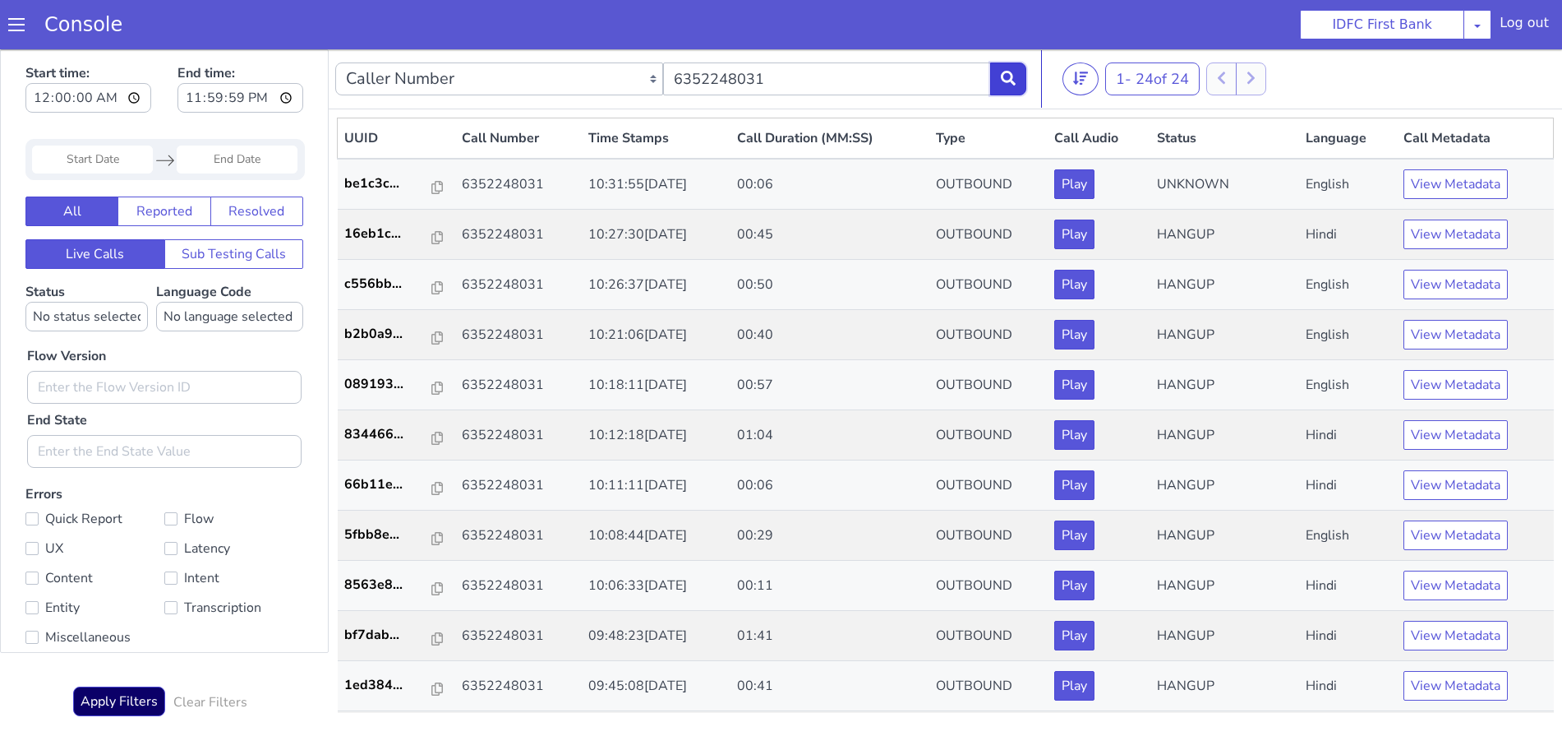
click at [1013, 55] on icon at bounding box center [1017, 56] width 15 height 15
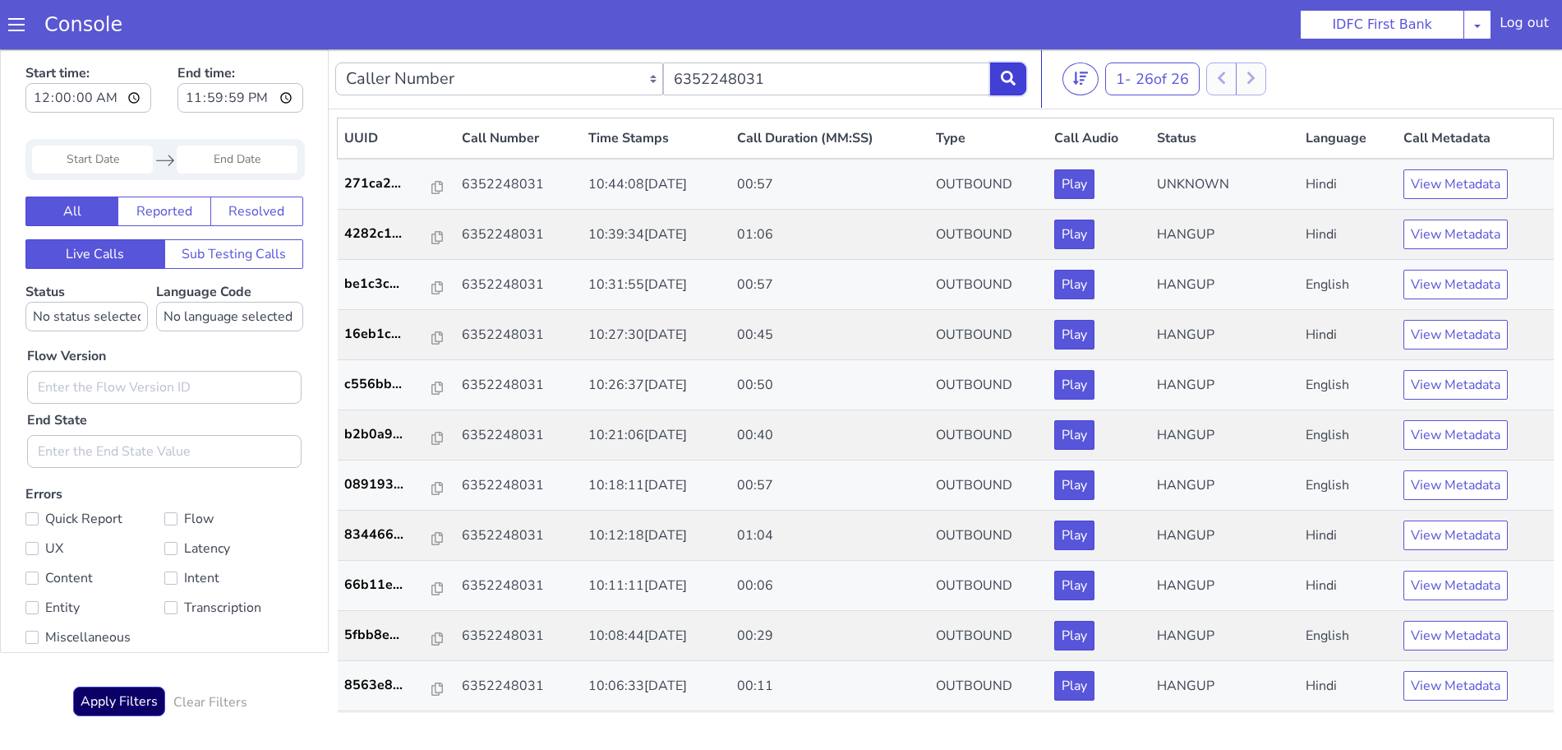
click at [1439, 157] on button "View Metadata" at bounding box center [1465, 163] width 104 height 30
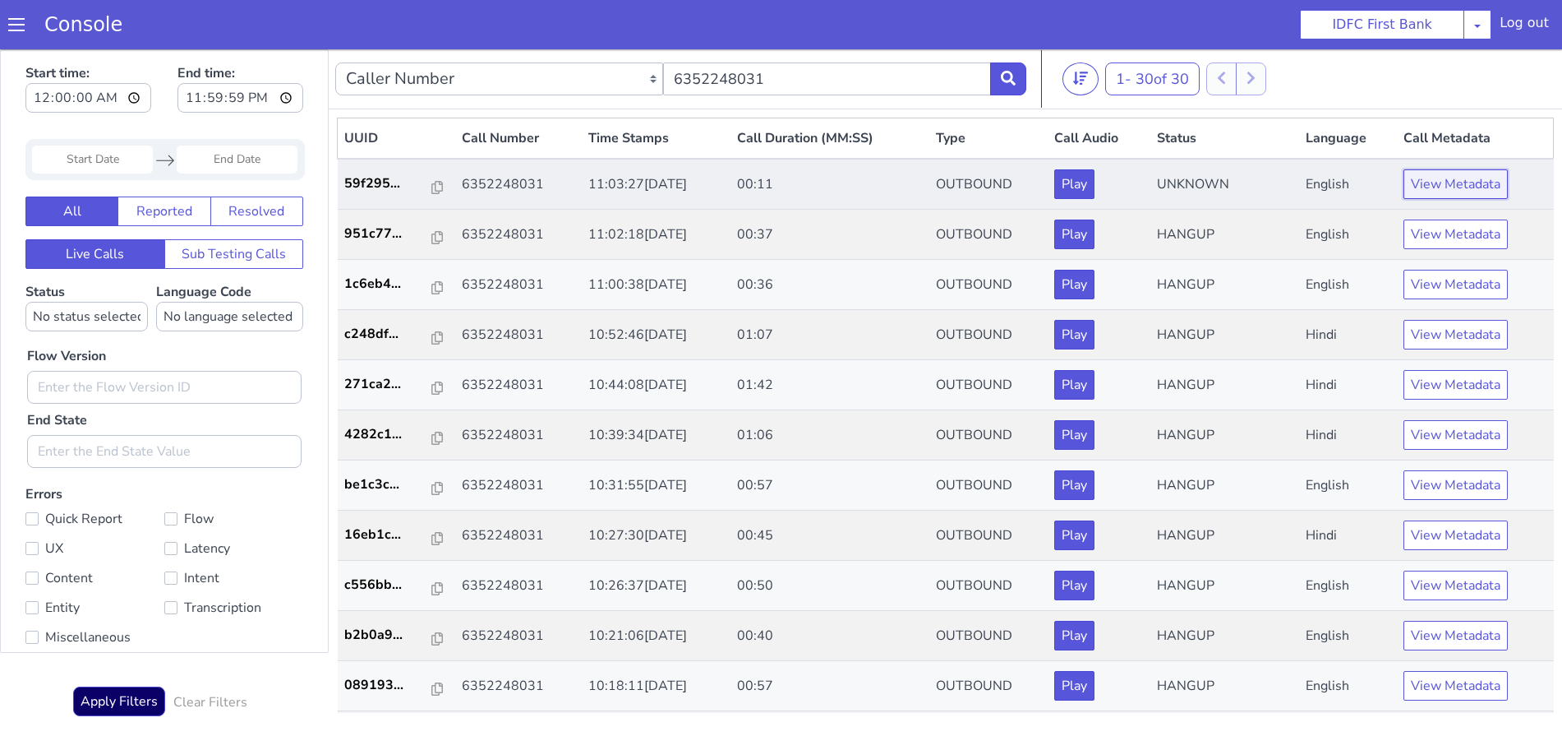
click at [1479, 140] on button "View Metadata" at bounding box center [1477, 137] width 104 height 30
